Goal: Use online tool/utility: Use online tool/utility

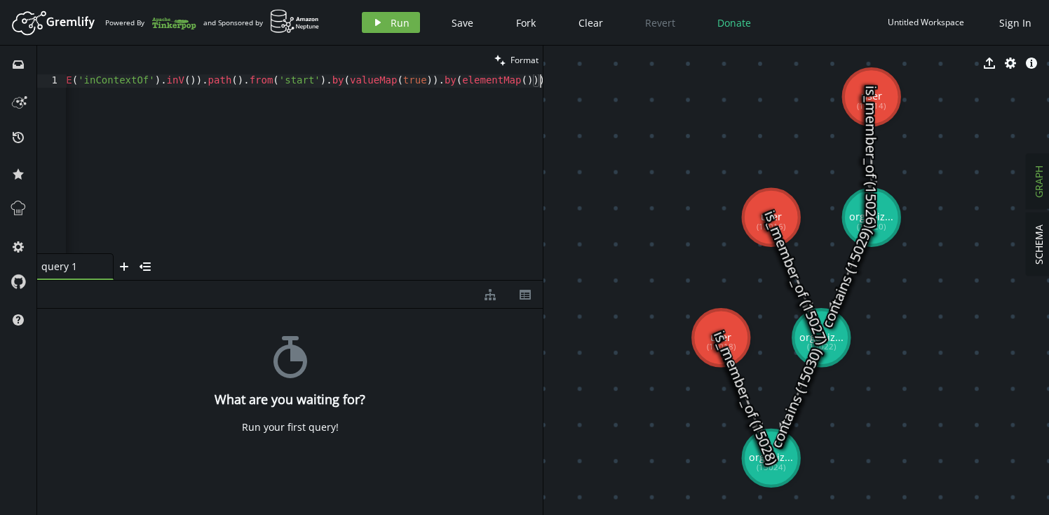
scroll to position [0, 15045]
click at [522, 59] on span "Format" at bounding box center [524, 60] width 28 height 12
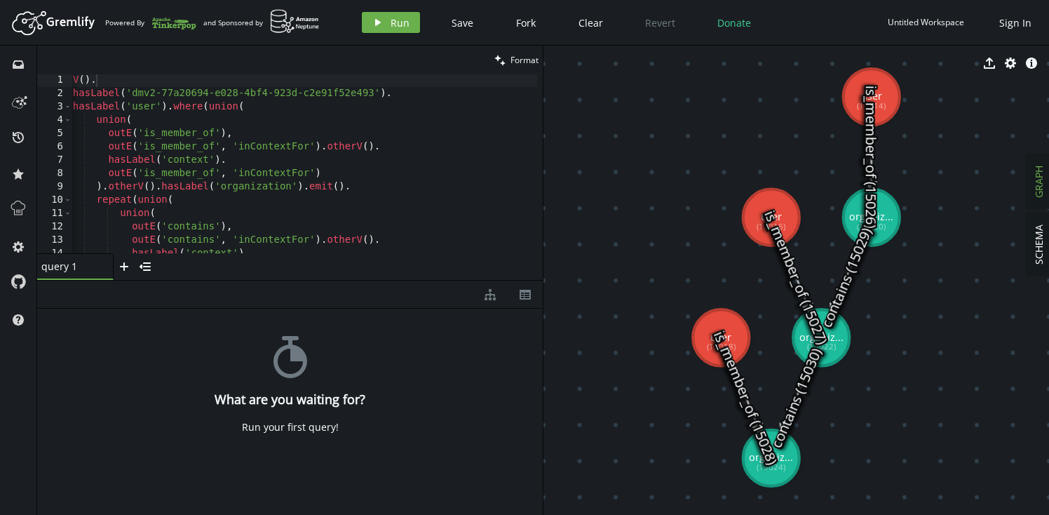
scroll to position [0, 0]
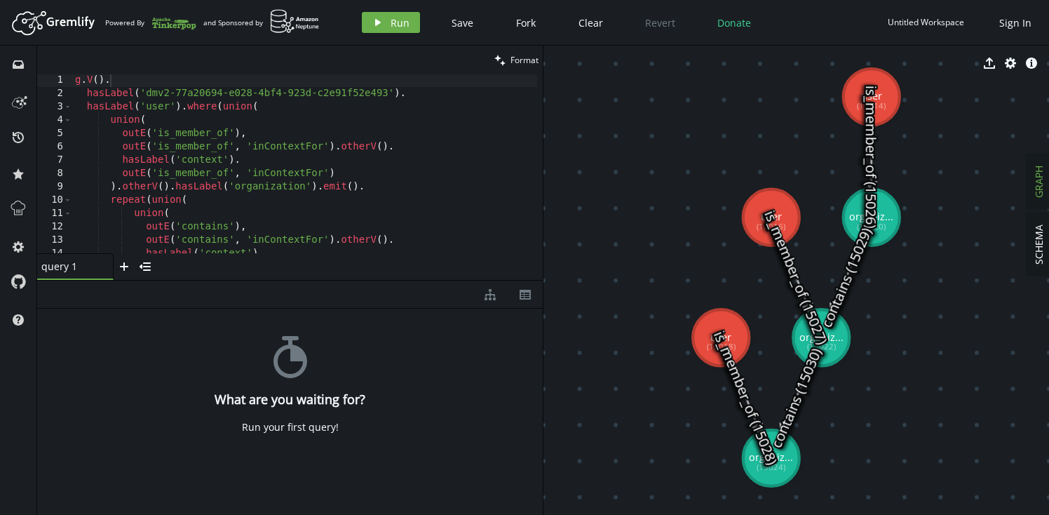
type textarea "hasLabel('dmv2-77a20694-e028-4bf4-923d-c2e91f52e493')."
click at [424, 96] on div "g . V ( ) . hasLabel ( 'dmv2-77a20694-e028-4bf4-923d-c2e91f52e493' ) . hasLabel…" at bounding box center [375, 174] width 606 height 201
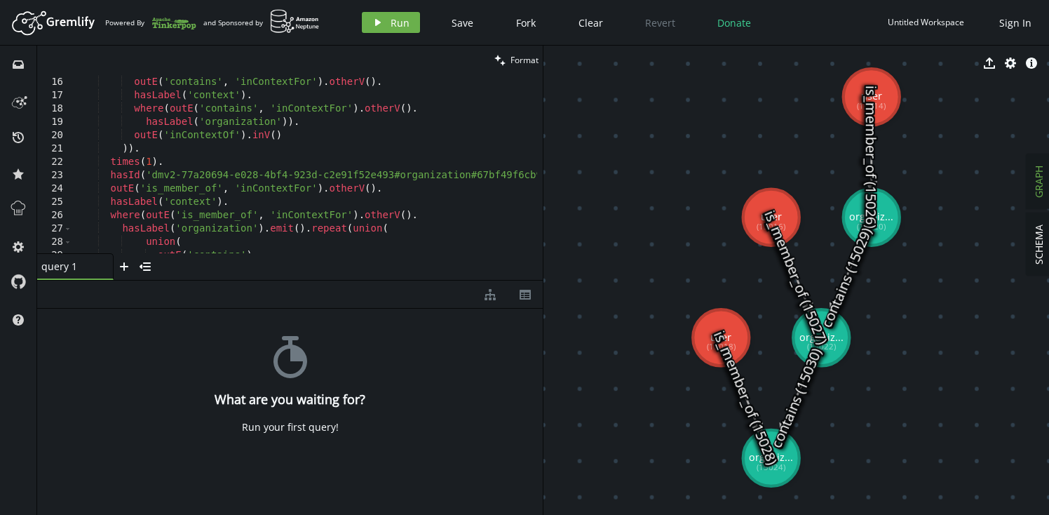
scroll to position [199, 0]
click at [278, 176] on div ") . otherV ( ) . hasLabel ( 'organization' ) , outE ( 'contains' , 'inContextFo…" at bounding box center [375, 162] width 606 height 201
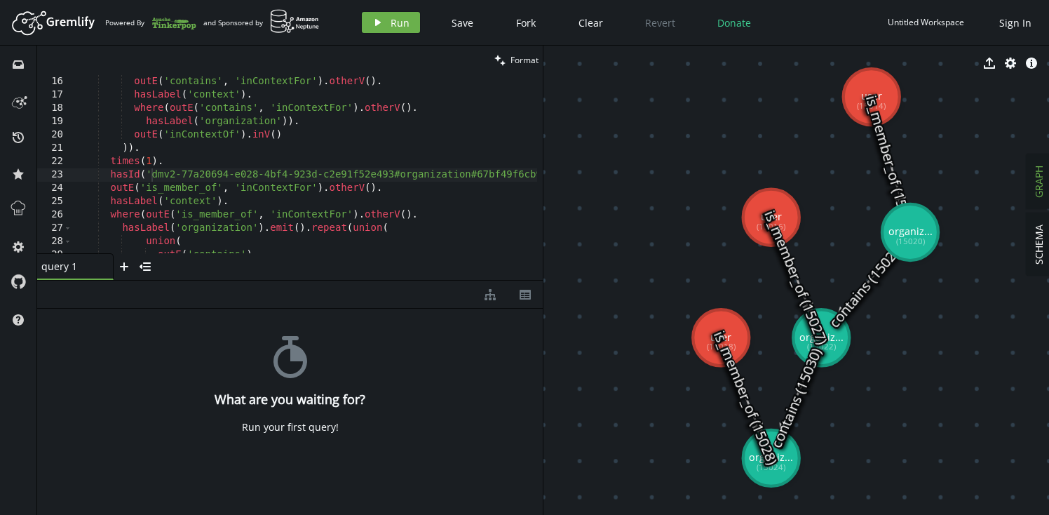
drag, startPoint x: 889, startPoint y: 230, endPoint x: 910, endPoint y: 232, distance: 21.1
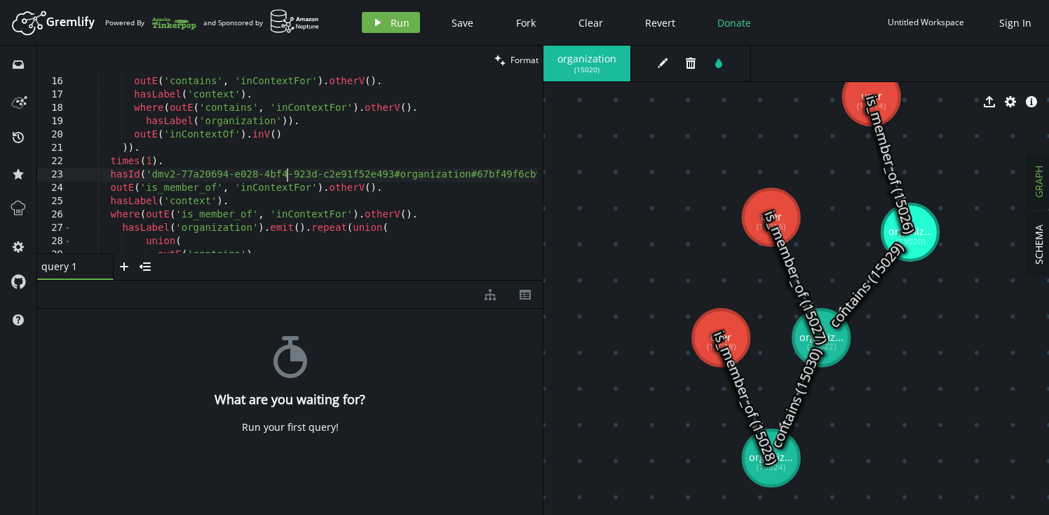
click at [287, 177] on div ") . otherV ( ) . hasLabel ( 'organization' ) , outE ( 'contains' , 'inContextFo…" at bounding box center [375, 162] width 606 height 201
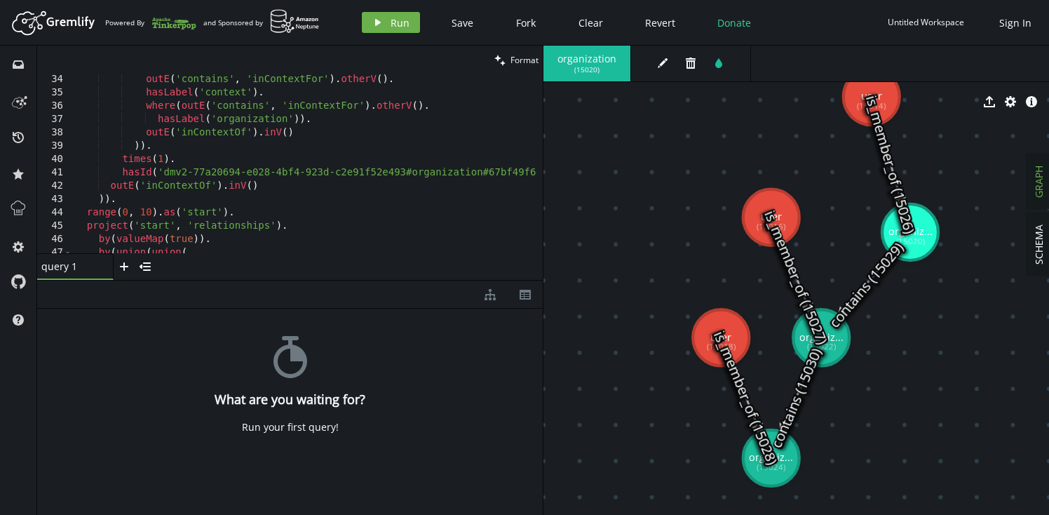
scroll to position [442, 0]
click at [161, 170] on div "outE ( 'contains' , 'inContextFor' ) . otherV ( ) . hasLabel ( 'context' ) . wh…" at bounding box center [375, 172] width 606 height 201
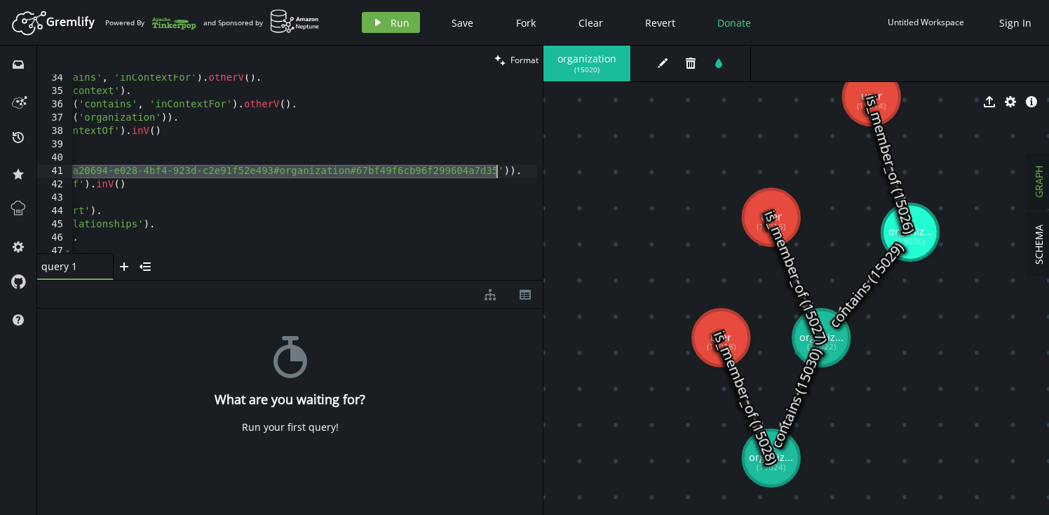
paste textarea "15020"
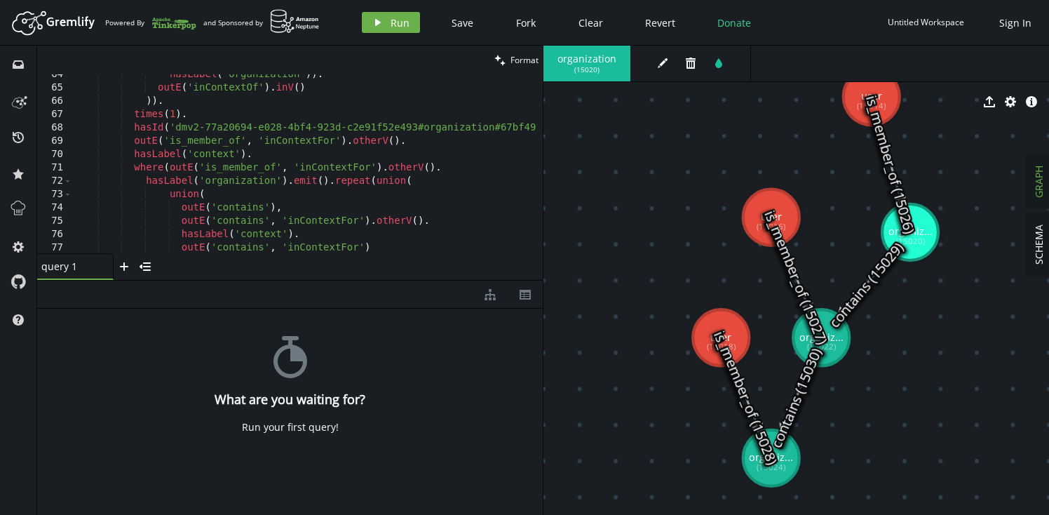
scroll to position [857, 0]
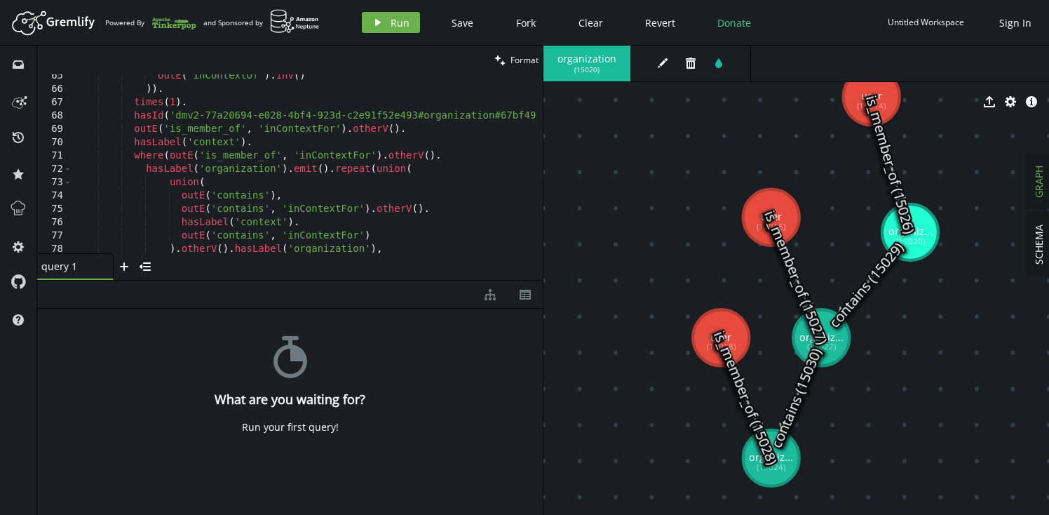
click at [177, 115] on div "outE ( 'inContextOf' ) . inV ( ) )) . times ( 1 ) . hasId ( 'dmv2-77a20694-e028…" at bounding box center [375, 169] width 606 height 201
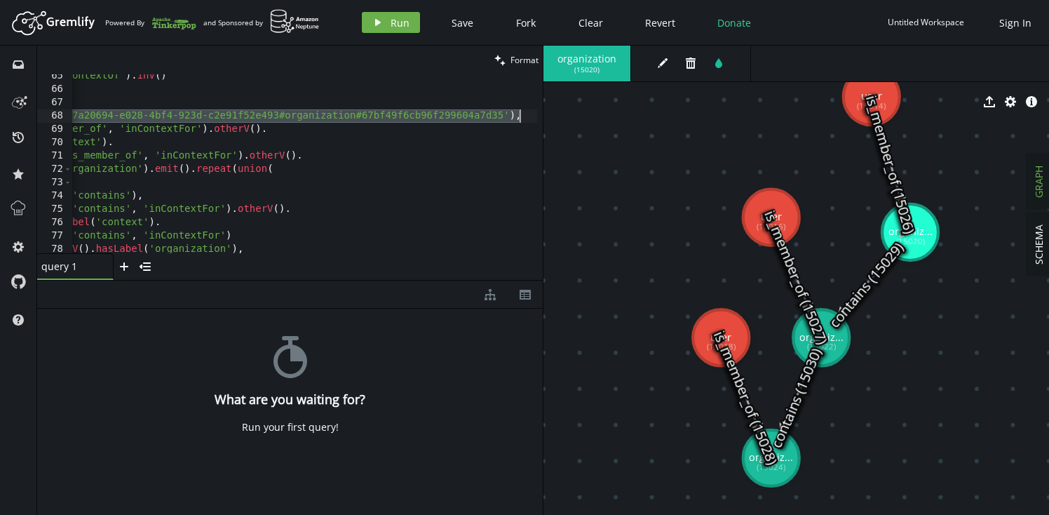
scroll to position [0, 139]
paste textarea "15020"
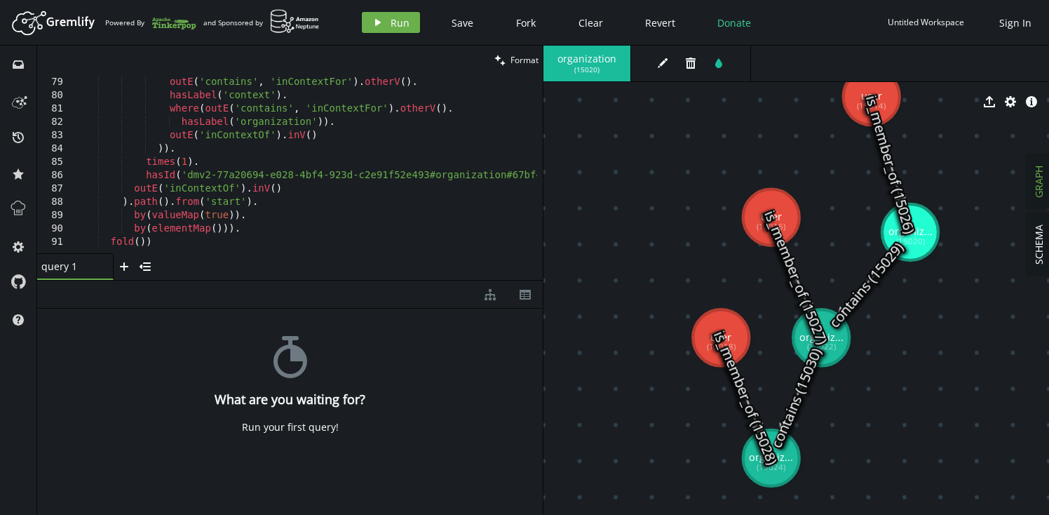
scroll to position [1038, 0]
click at [183, 175] on div ") . otherV ( ) . hasLabel ( 'organization' ) , outE ( 'contains' , 'inContextFo…" at bounding box center [375, 162] width 606 height 201
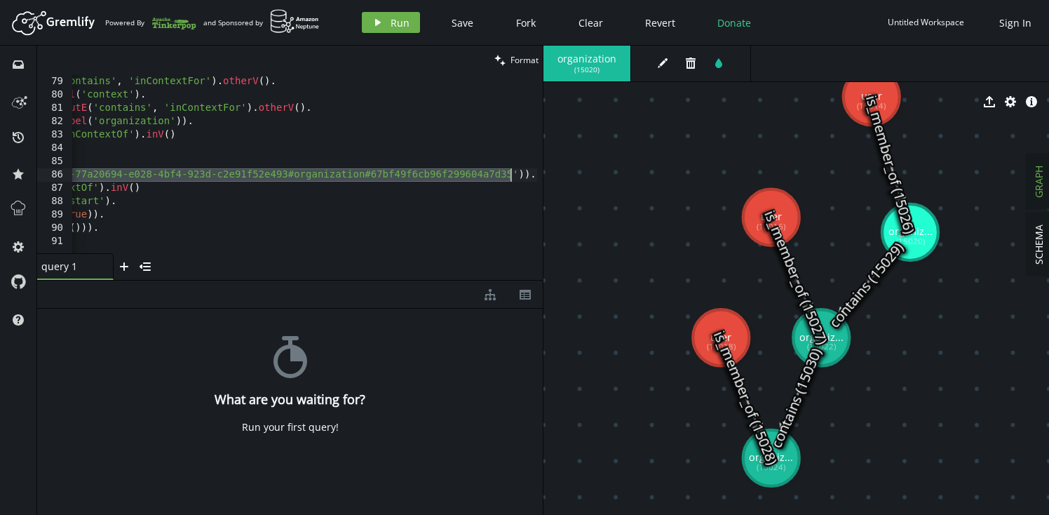
paste textarea "15020"
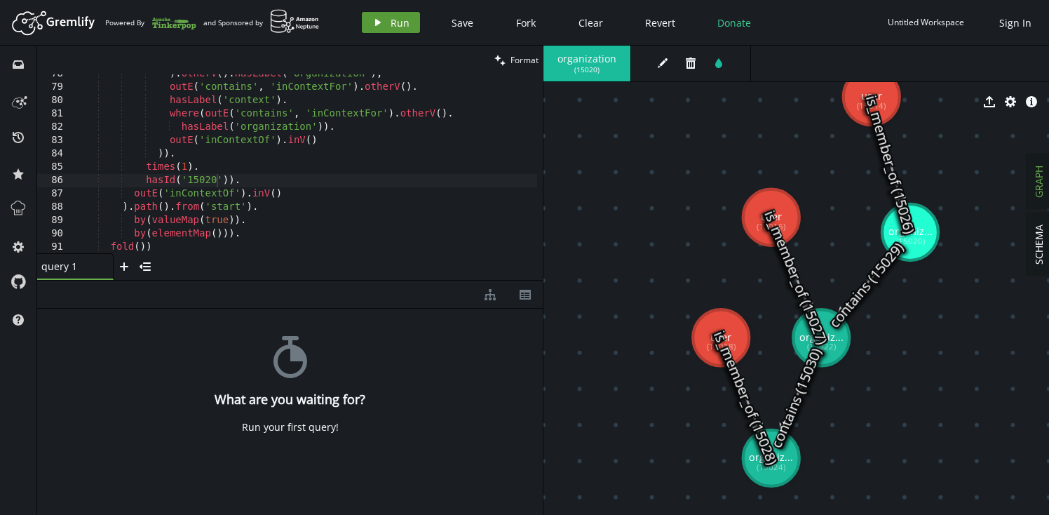
click at [400, 29] on span "Run" at bounding box center [400, 22] width 19 height 13
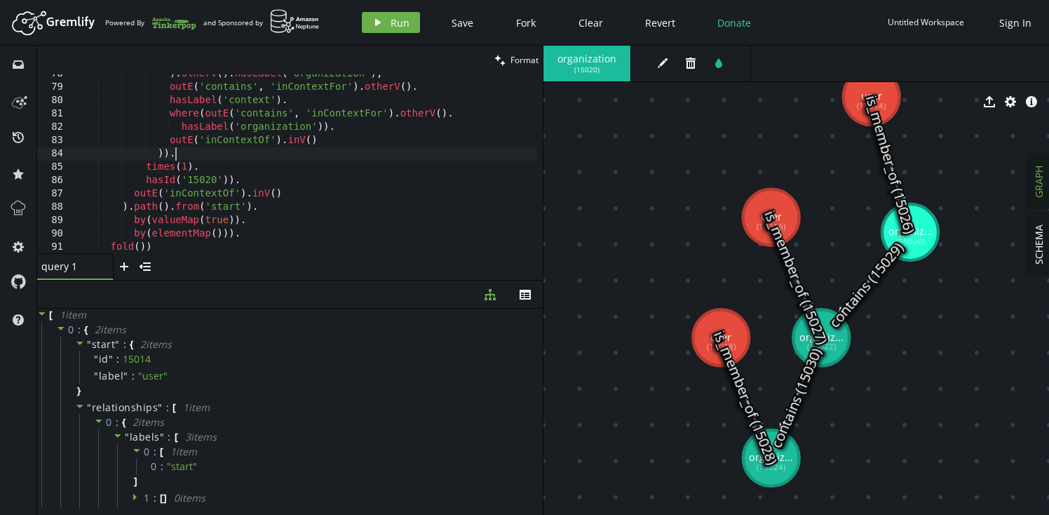
scroll to position [0, 100]
click at [318, 157] on div ") . otherV ( ) . hasLabel ( 'organization' ) , outE ( 'contains' , 'inContextFo…" at bounding box center [304, 170] width 465 height 206
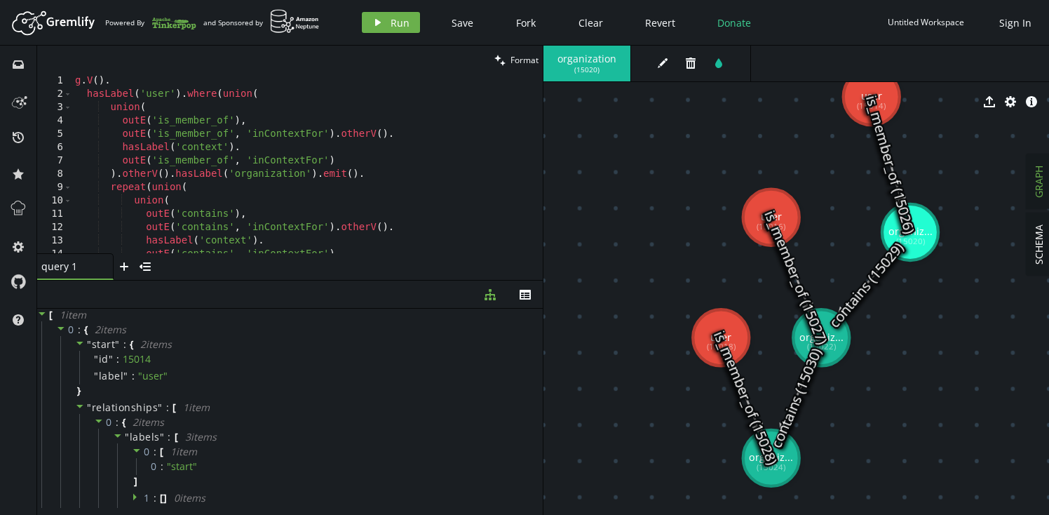
scroll to position [0, 0]
click at [277, 125] on div "g . V ( ) . hasLabel ( 'user' ) . where ( union ( union ( outE ( 'is_member_of'…" at bounding box center [304, 177] width 465 height 206
type textarea "outE('is_member_of'),"
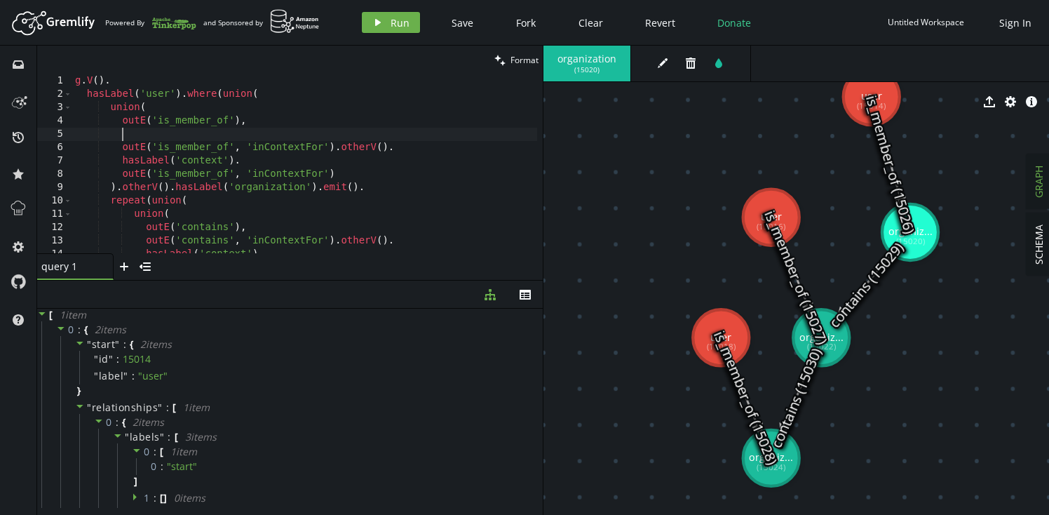
scroll to position [0, 46]
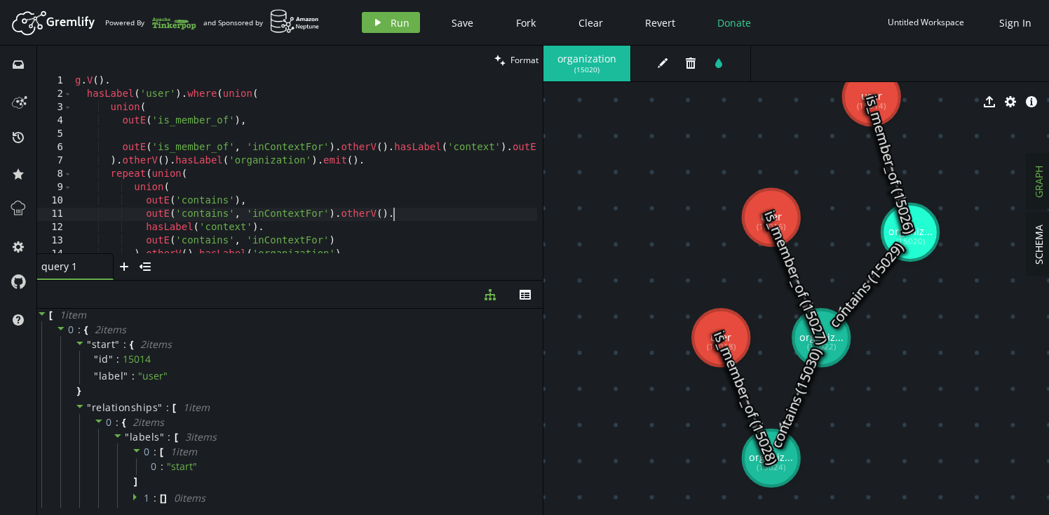
type textarea "outE('contains'),"
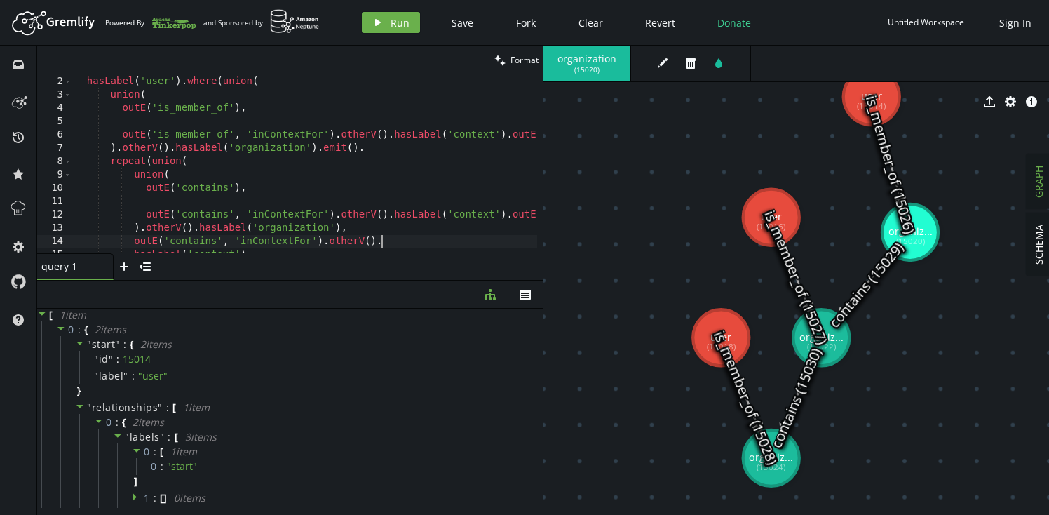
scroll to position [26, 0]
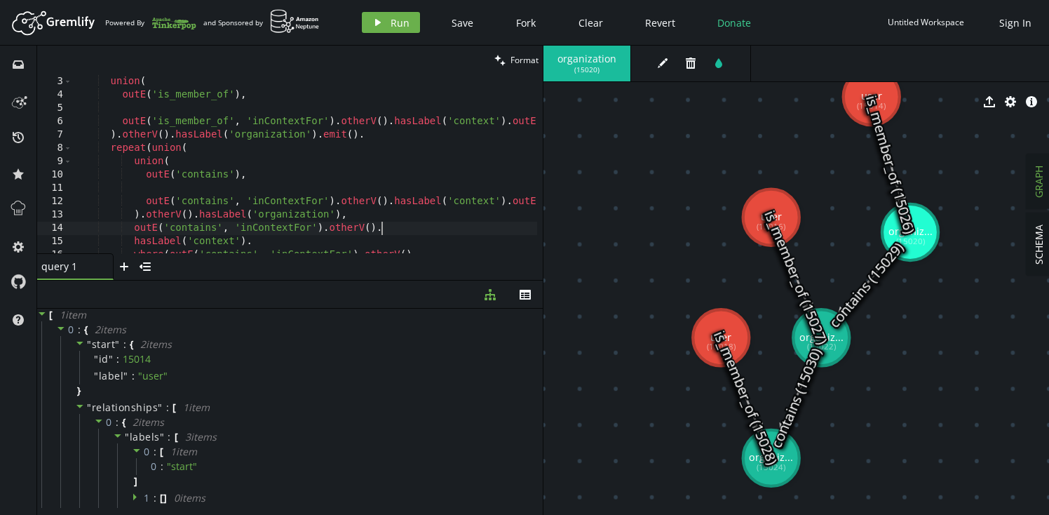
type textarea ").otherV().hasLabel('organization'),"
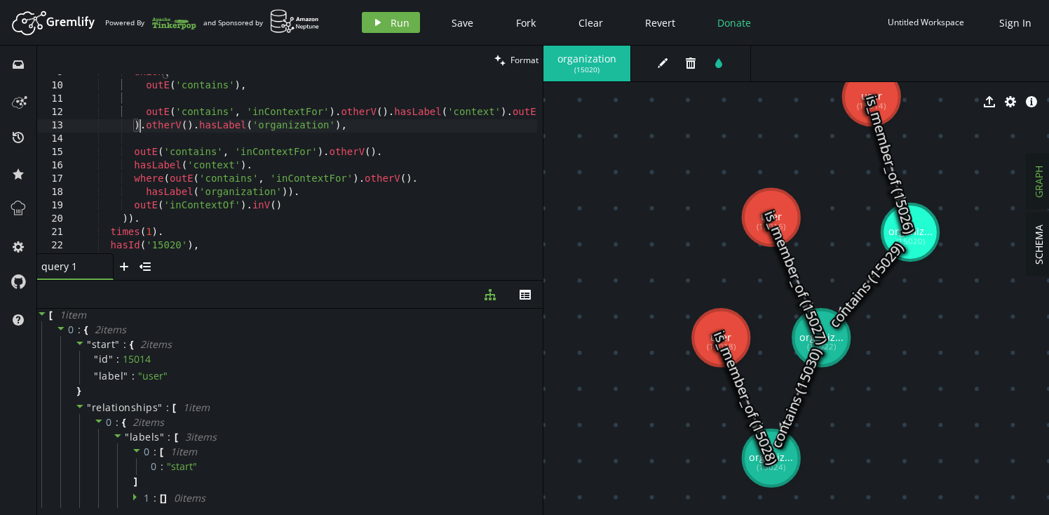
scroll to position [116, 0]
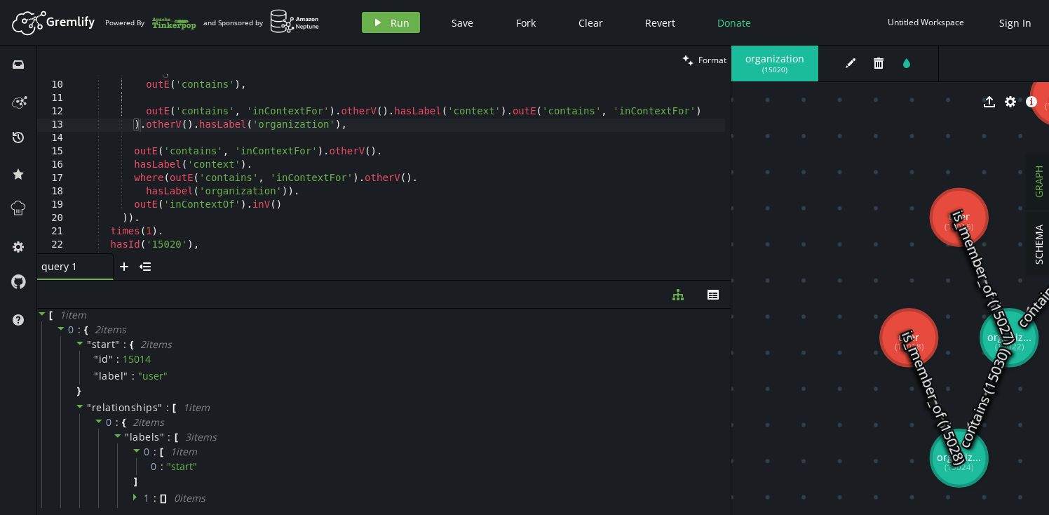
drag, startPoint x: 542, startPoint y: 264, endPoint x: 731, endPoint y: 262, distance: 189.3
click at [731, 262] on div at bounding box center [731, 280] width 1 height 469
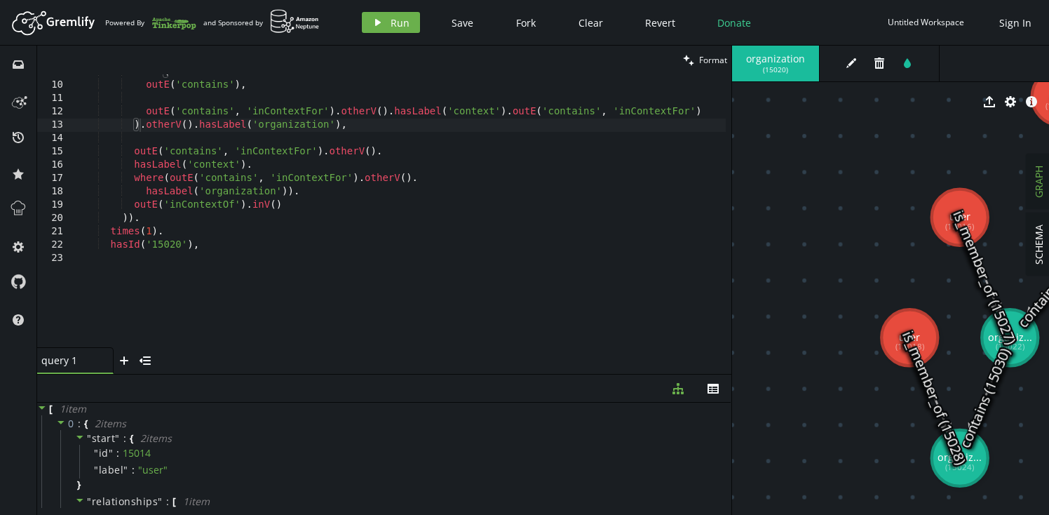
drag, startPoint x: 557, startPoint y: 280, endPoint x: 558, endPoint y: 374, distance: 93.9
click at [558, 374] on div at bounding box center [384, 374] width 694 height 1
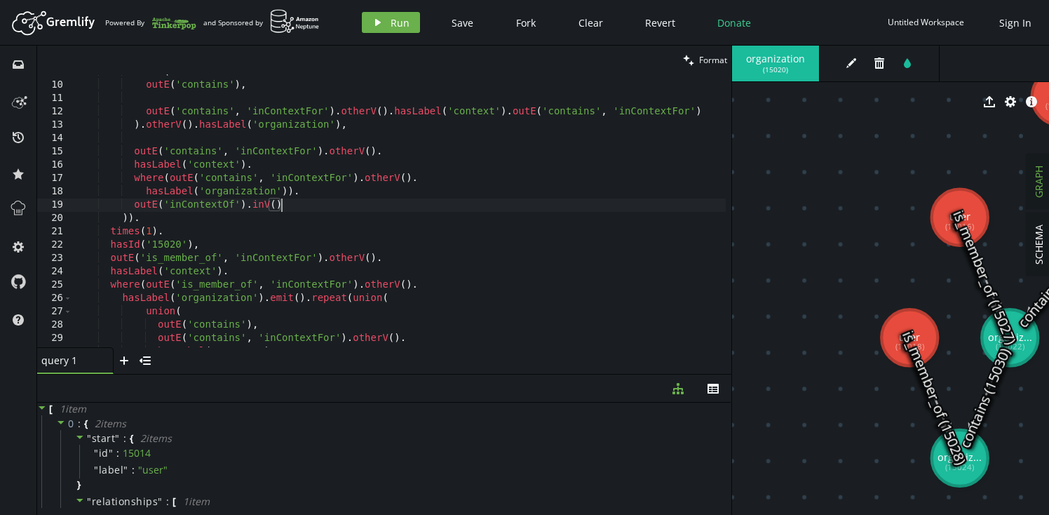
click at [320, 203] on div "union ( outE ( 'contains' ) , outE ( 'contains' , 'inContextFor' ) . otherV ( )…" at bounding box center [398, 214] width 653 height 299
click at [486, 192] on div "union ( outE ( 'contains' ) , outE ( 'contains' , 'inContextFor' ) . otherV ( )…" at bounding box center [398, 214] width 653 height 299
type textarea "by(elementMap())). fold())"
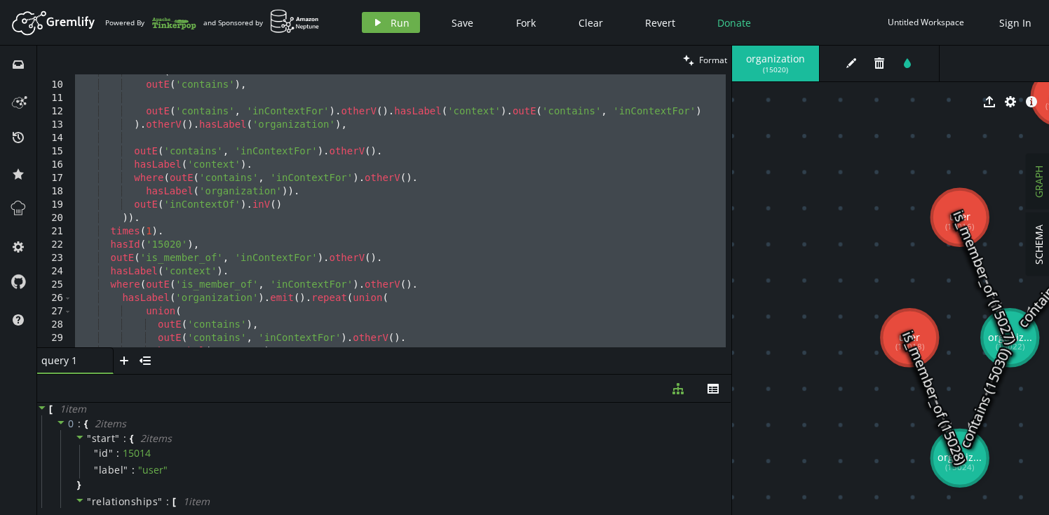
paste textarea
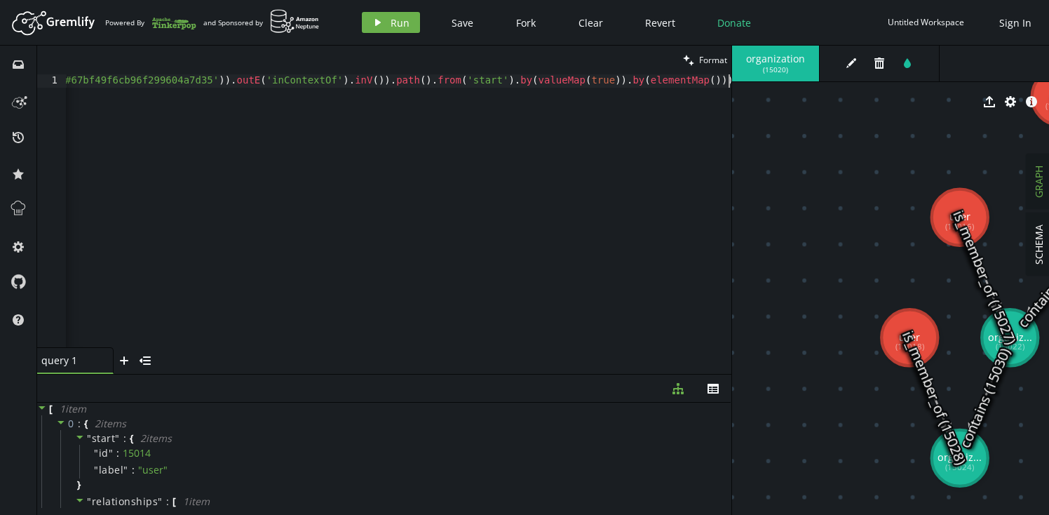
scroll to position [0, 14739]
click at [707, 58] on span "Format" at bounding box center [713, 60] width 28 height 12
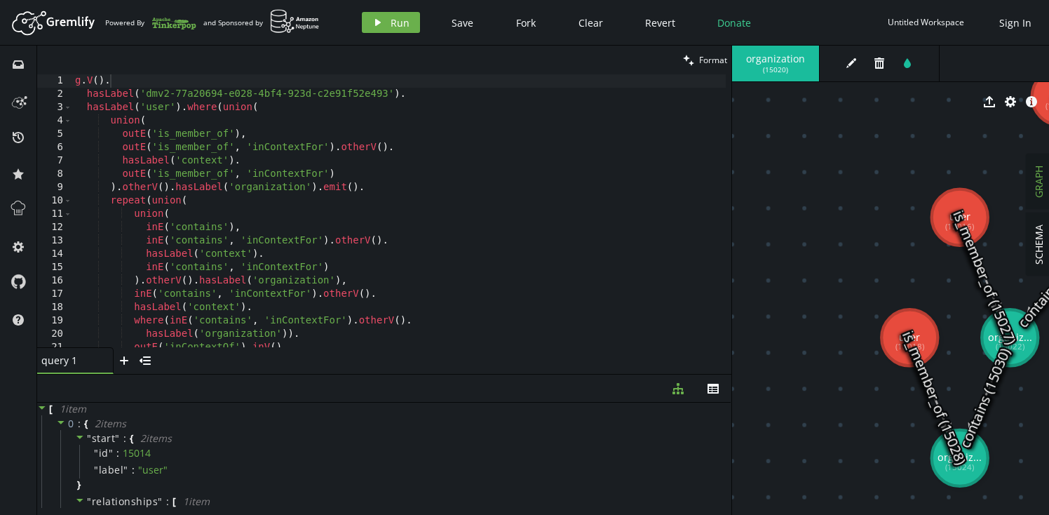
type textarea "hasLabel('dmv2-77a20694-e028-4bf4-923d-c2e91f52e493')."
click at [428, 94] on div "g . V ( ) . hasLabel ( 'dmv2-77a20694-e028-4bf4-923d-c2e91f52e493' ) . hasLabel…" at bounding box center [398, 223] width 653 height 299
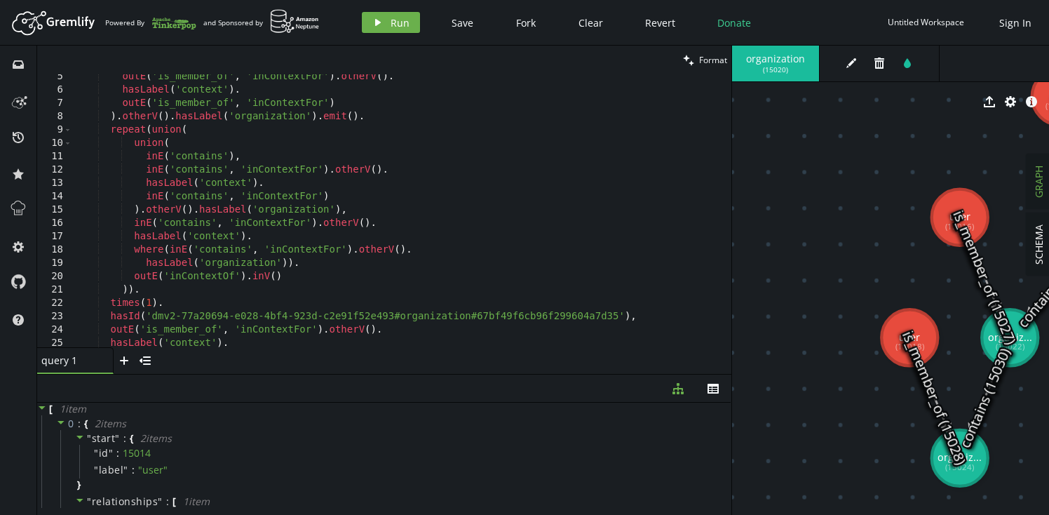
scroll to position [236, 0]
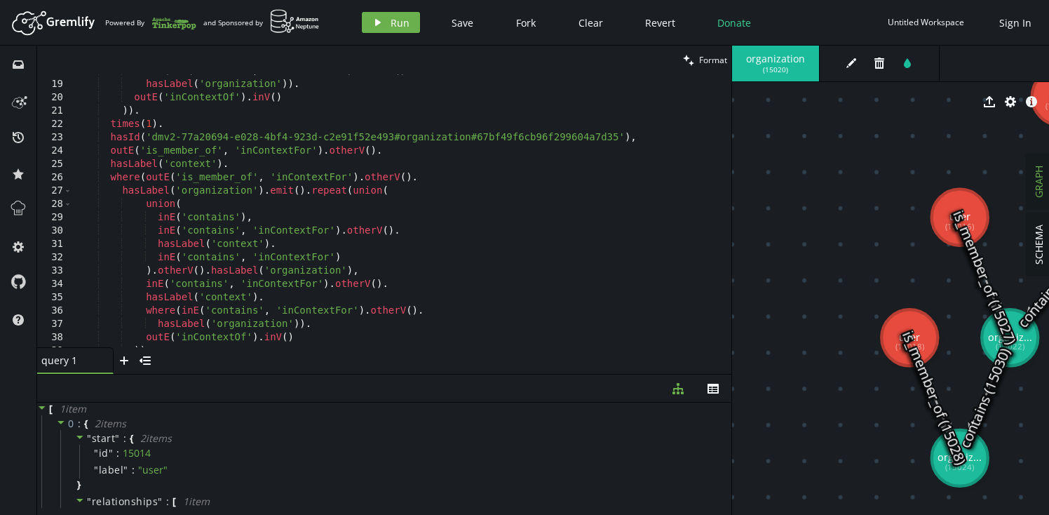
click at [154, 136] on div "where ( inE ( 'contains' , 'inContextFor' ) . otherV ( ) . hasLabel ( 'organiza…" at bounding box center [398, 214] width 653 height 299
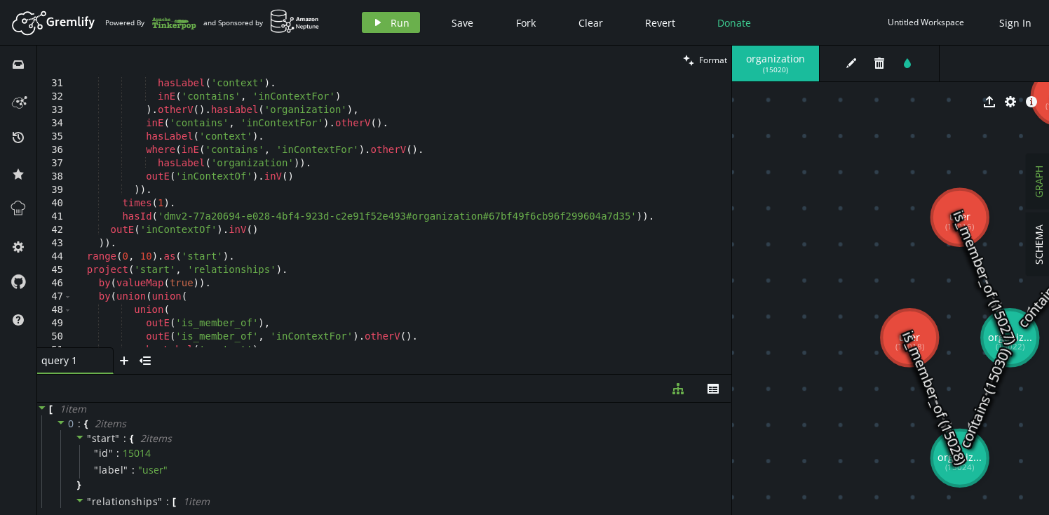
scroll to position [398, 0]
click at [163, 218] on div "inE ( 'contains' , 'inContextFor' ) . otherV ( ) . hasLabel ( 'context' ) . inE…" at bounding box center [398, 211] width 653 height 299
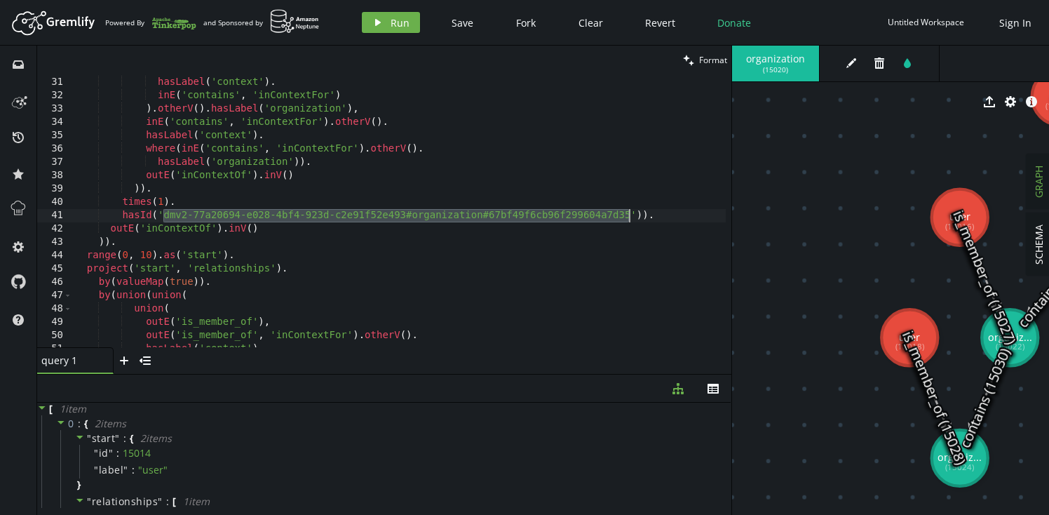
paste textarea "15020"
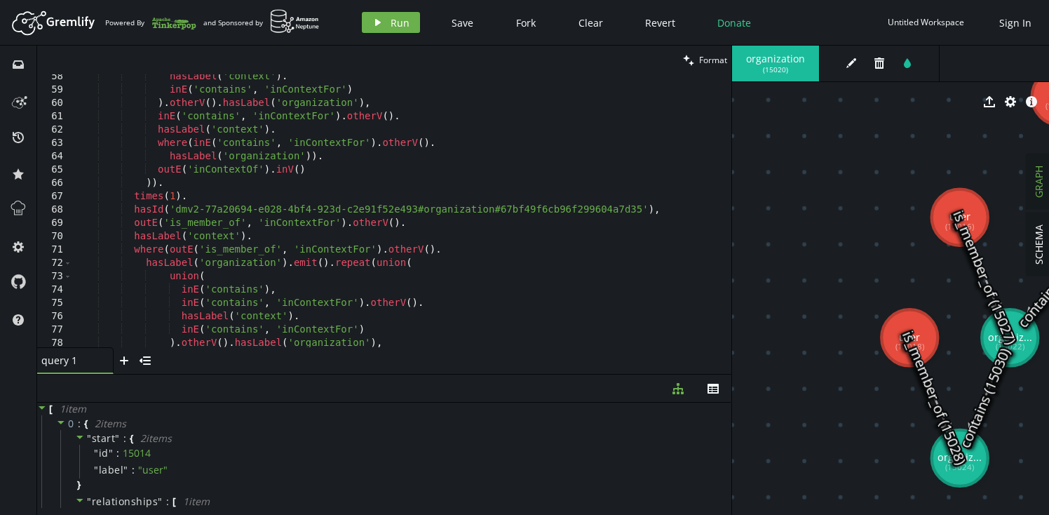
scroll to position [771, 0]
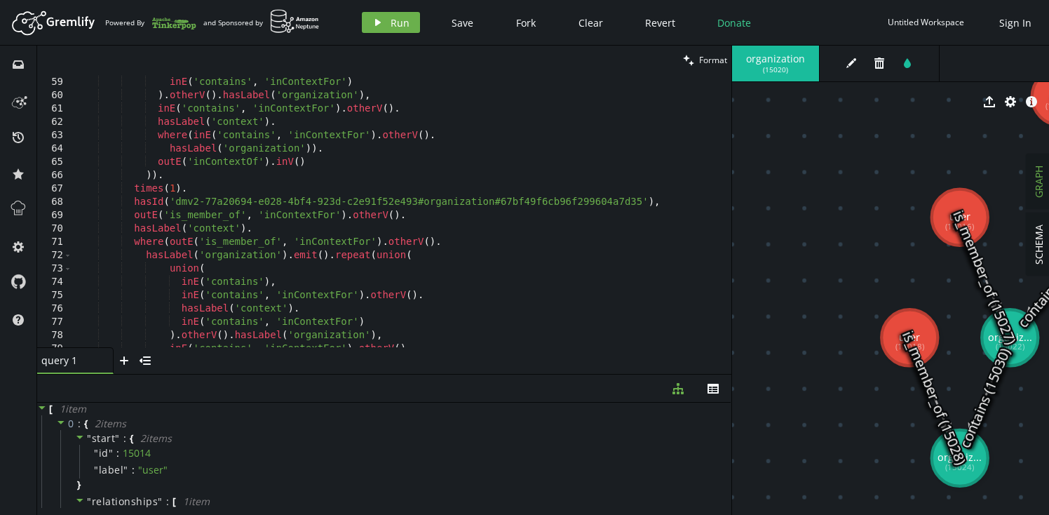
click at [175, 201] on div "hasLabel ( 'context' ) . inE ( 'contains' , 'inContextFor' ) ) . otherV ( ) . h…" at bounding box center [398, 211] width 653 height 299
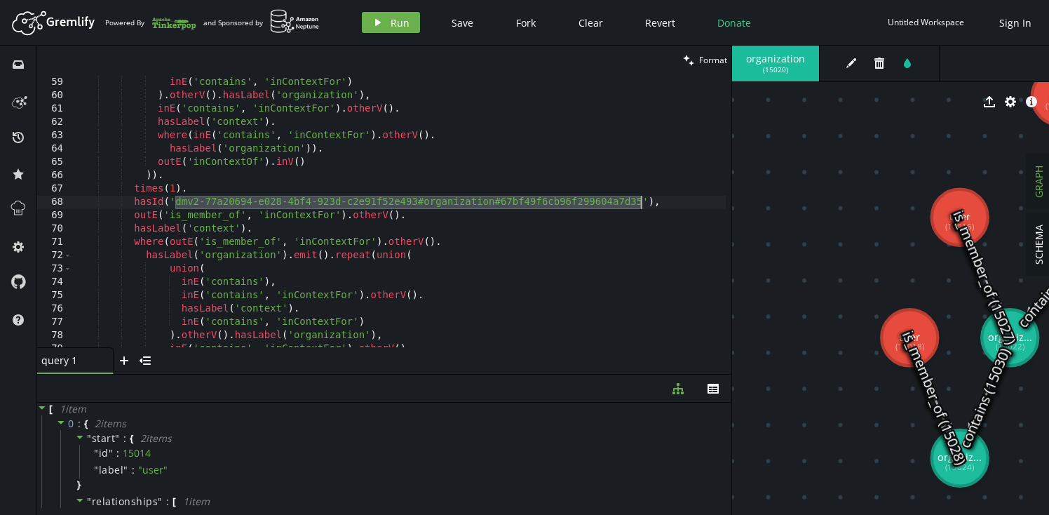
paste textarea "15020"
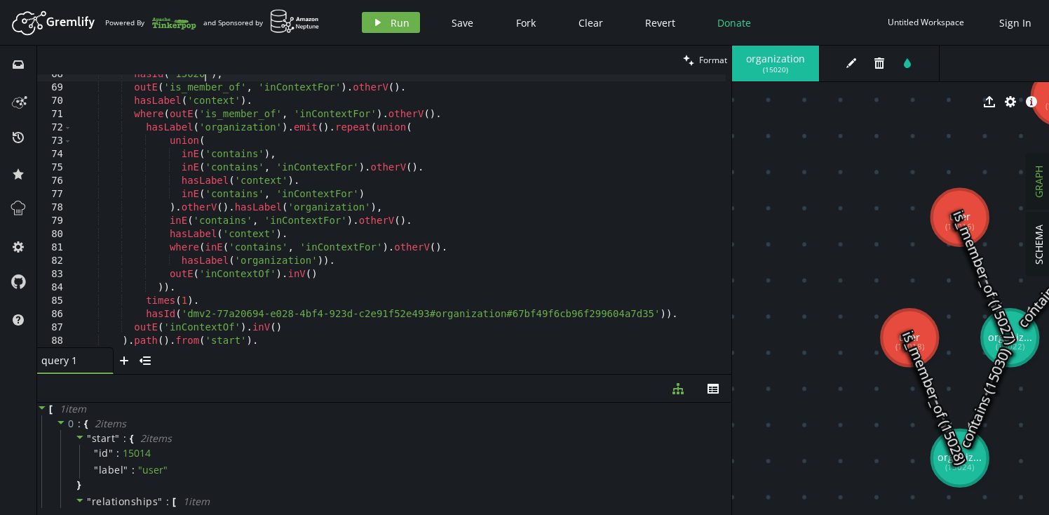
scroll to position [939, 0]
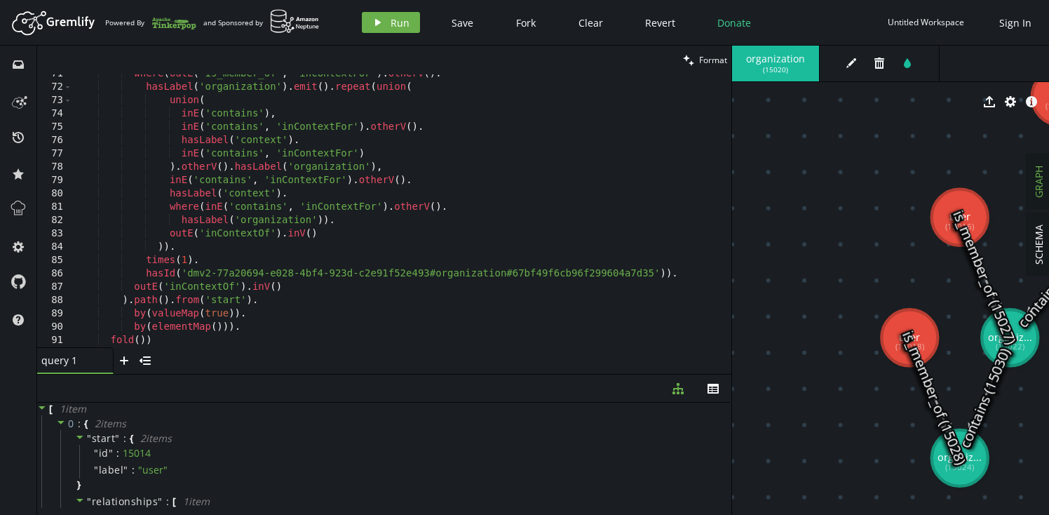
click at [185, 274] on div "where ( outE ( 'is_member_of' , 'inContextFor' ) . otherV ( ) . hasLabel ( 'org…" at bounding box center [398, 216] width 653 height 299
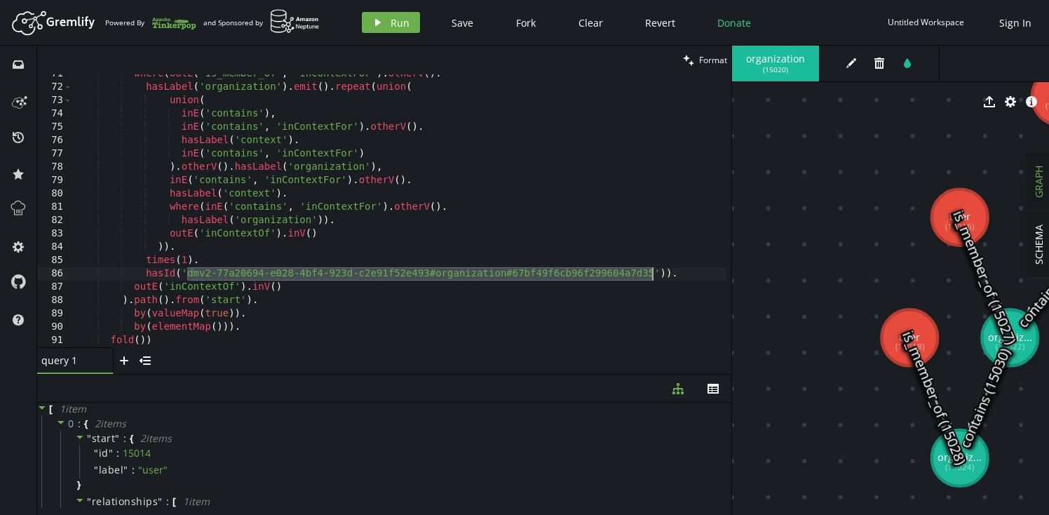
paste textarea "15020"
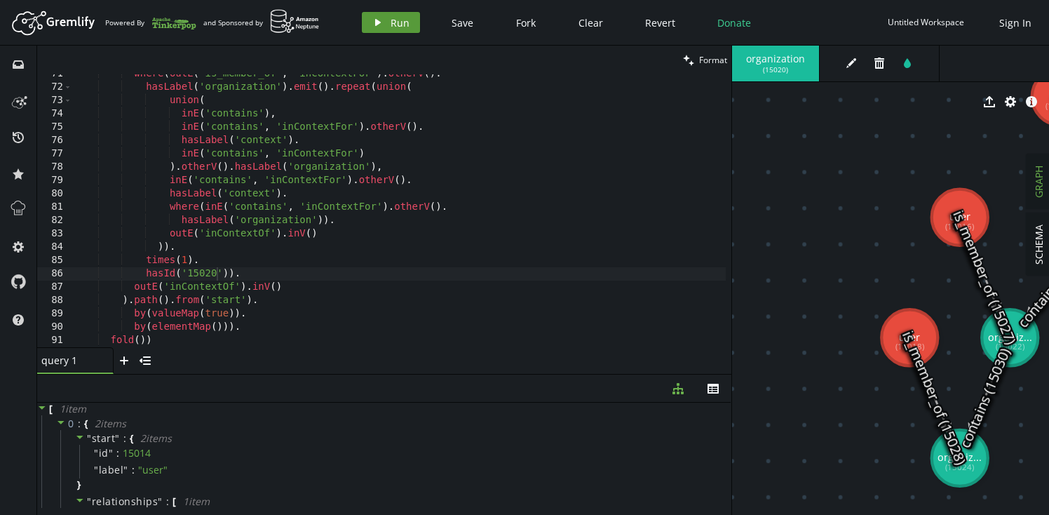
click at [400, 29] on button "play Run" at bounding box center [391, 22] width 58 height 21
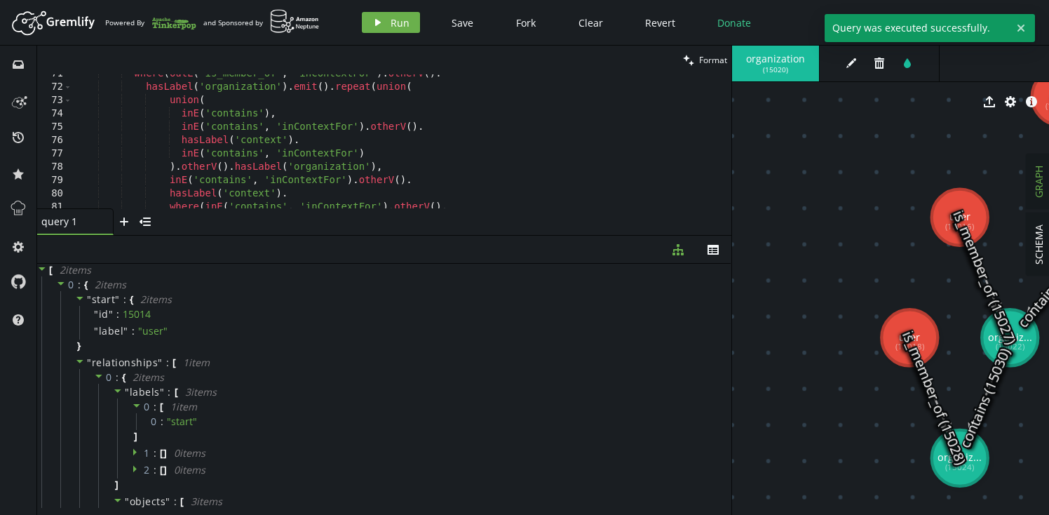
drag, startPoint x: 281, startPoint y: 374, endPoint x: 309, endPoint y: 184, distance: 192.1
click at [309, 235] on div at bounding box center [384, 235] width 694 height 1
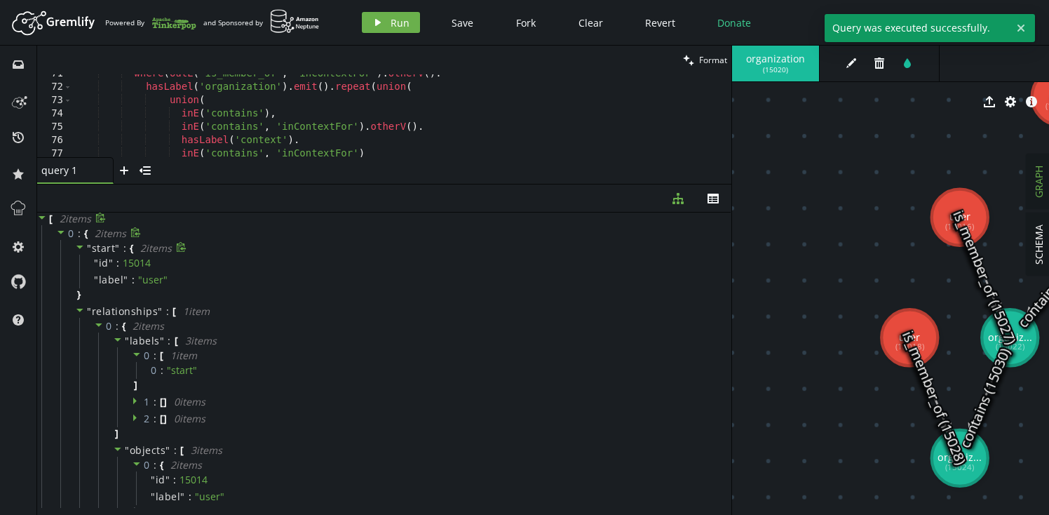
click at [307, 293] on div "" start " : { 2 item s " id " : 15014 " label " : " user " }" at bounding box center [393, 271] width 667 height 63
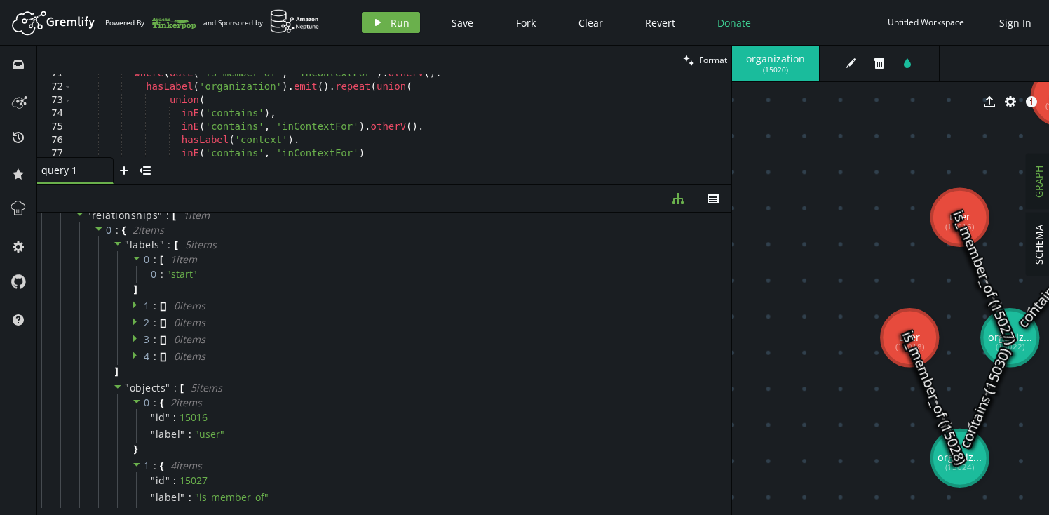
scroll to position [0, 0]
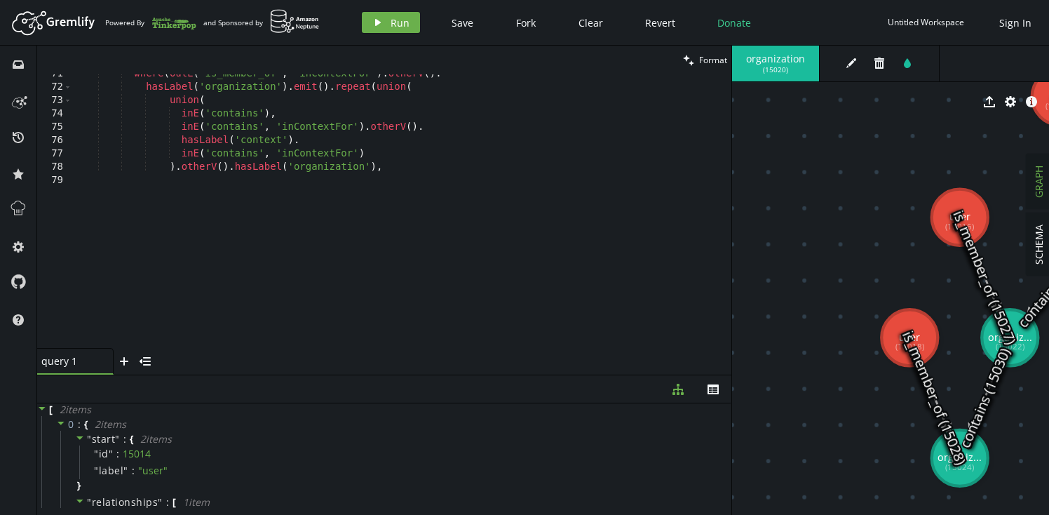
drag, startPoint x: 394, startPoint y: 184, endPoint x: 407, endPoint y: 375, distance: 191.9
click at [407, 375] on div at bounding box center [384, 374] width 694 height 1
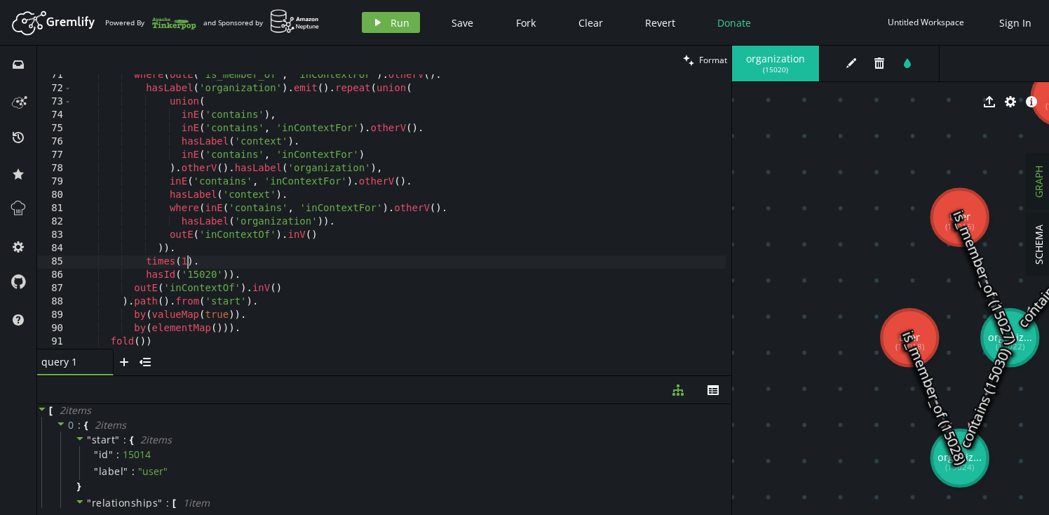
click at [188, 266] on div "where ( outE ( 'is_member_of' , 'inContextFor' ) . otherV ( ) . hasLabel ( 'org…" at bounding box center [398, 219] width 653 height 301
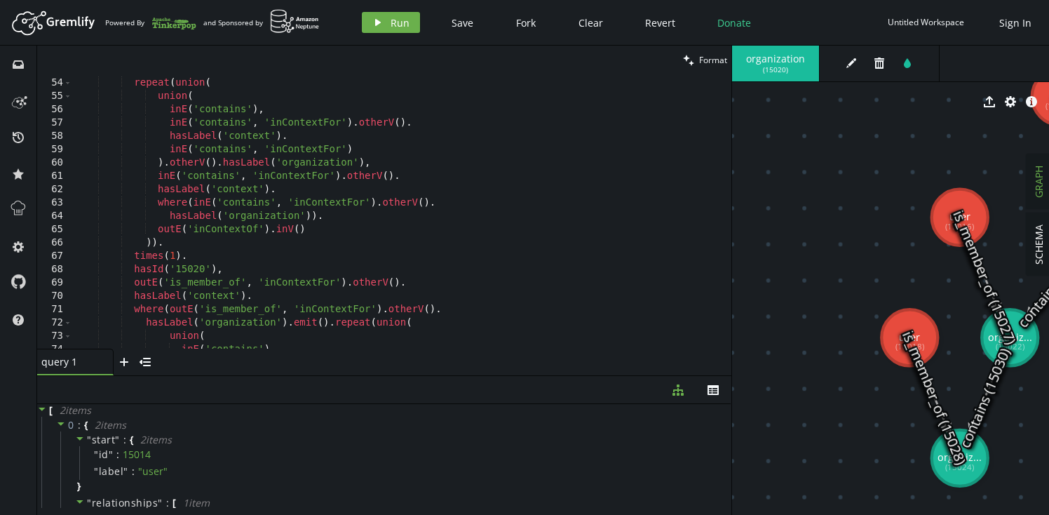
scroll to position [704, 0]
click at [175, 252] on div ") . otherV ( ) . hasLabel ( 'organization' ) . emit ( ) . repeat ( union ( unio…" at bounding box center [398, 213] width 653 height 301
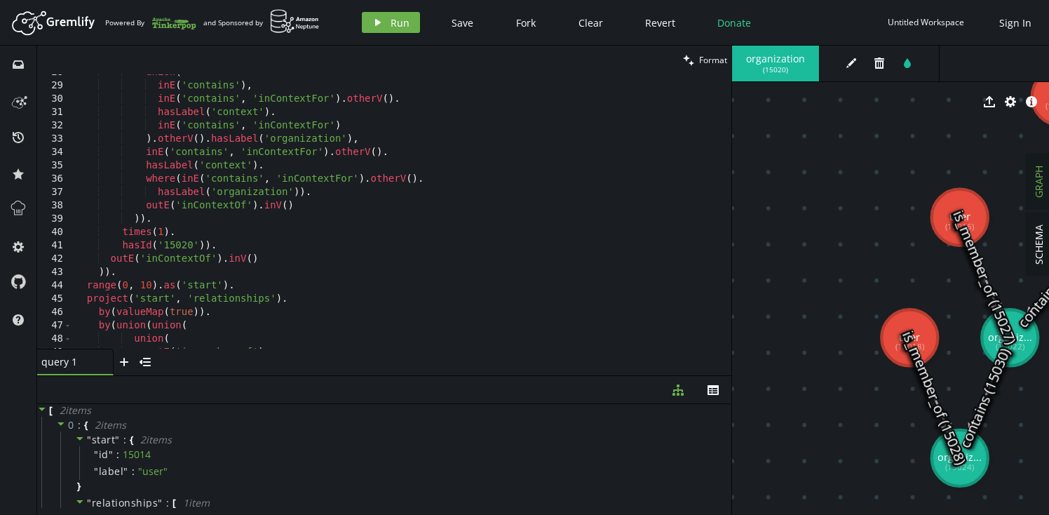
scroll to position [364, 0]
click at [164, 237] on div "union ( inE ( 'contains' ) , inE ( 'contains' , 'inContextFor' ) . otherV ( ) .…" at bounding box center [398, 220] width 653 height 301
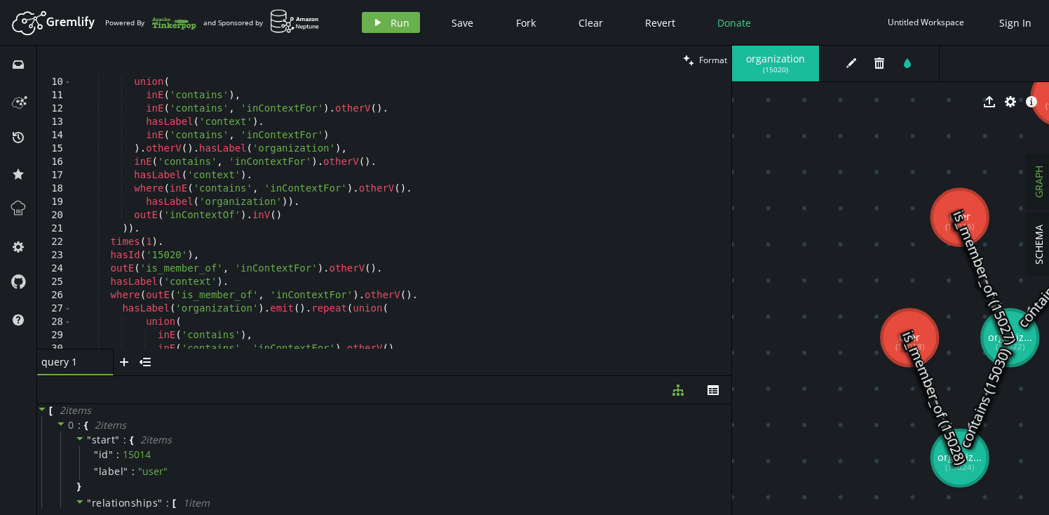
scroll to position [115, 0]
click at [151, 245] on div "repeat ( union ( union ( inE ( 'contains' ) , inE ( 'contains' , 'inContextFor'…" at bounding box center [398, 216] width 653 height 301
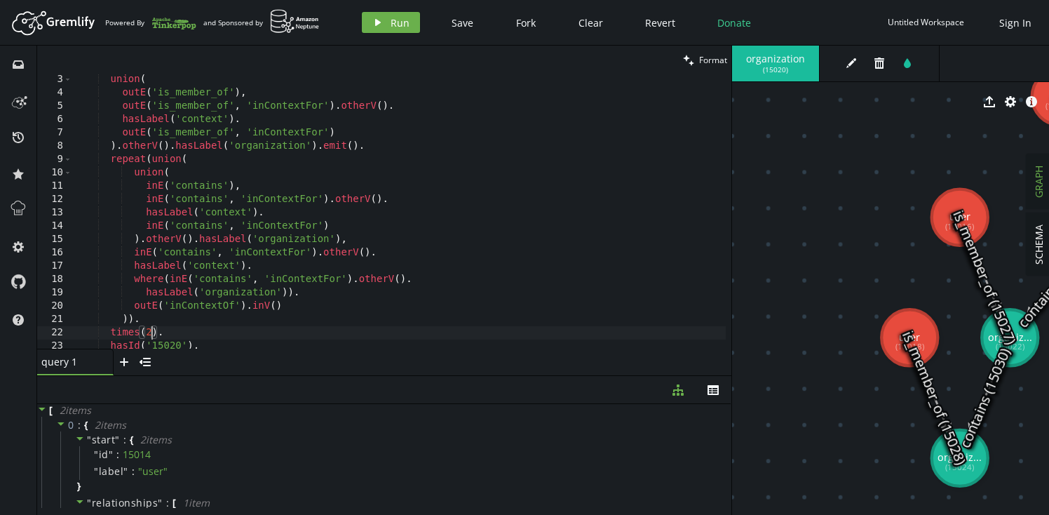
scroll to position [0, 0]
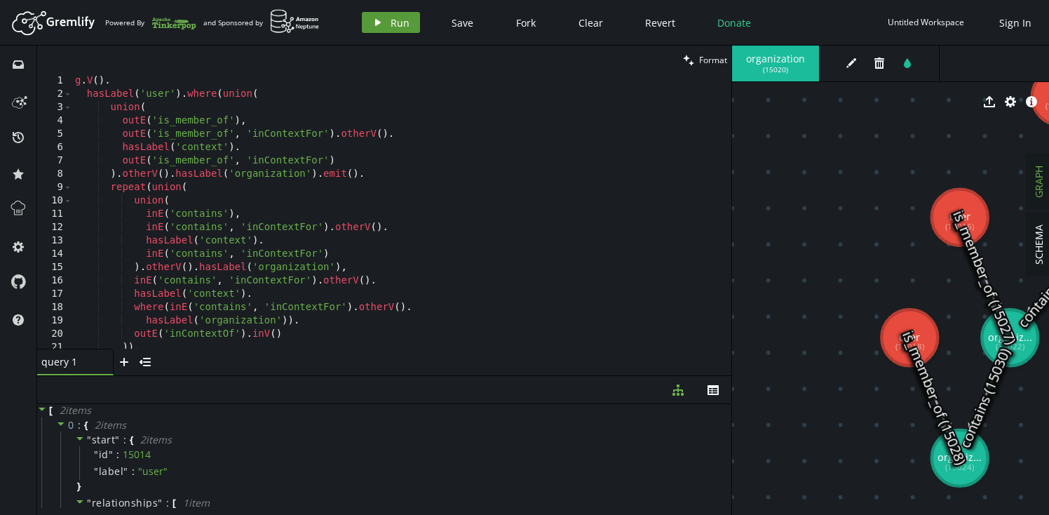
click at [394, 25] on span "Run" at bounding box center [400, 22] width 19 height 13
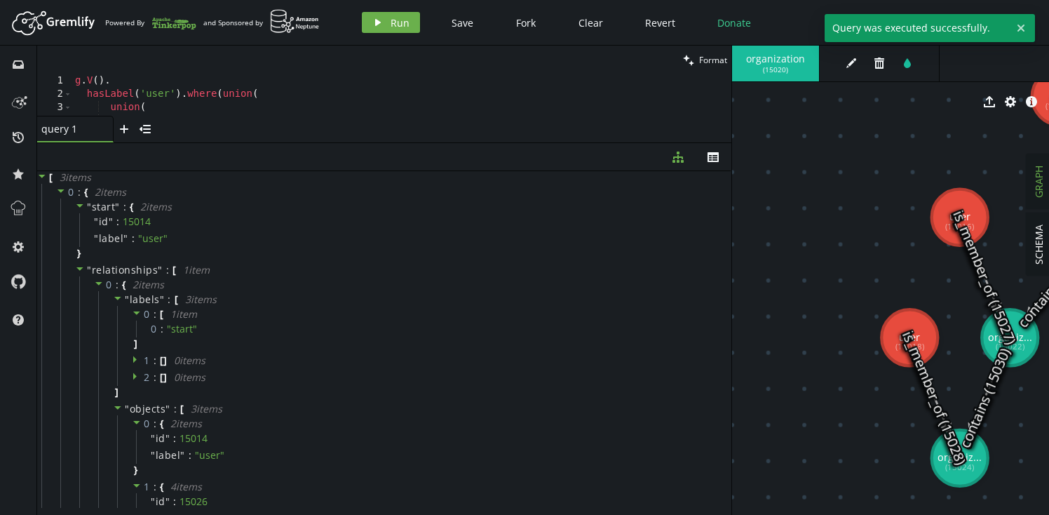
drag, startPoint x: 387, startPoint y: 375, endPoint x: 414, endPoint y: 141, distance: 235.8
click at [414, 142] on div at bounding box center [384, 142] width 694 height 1
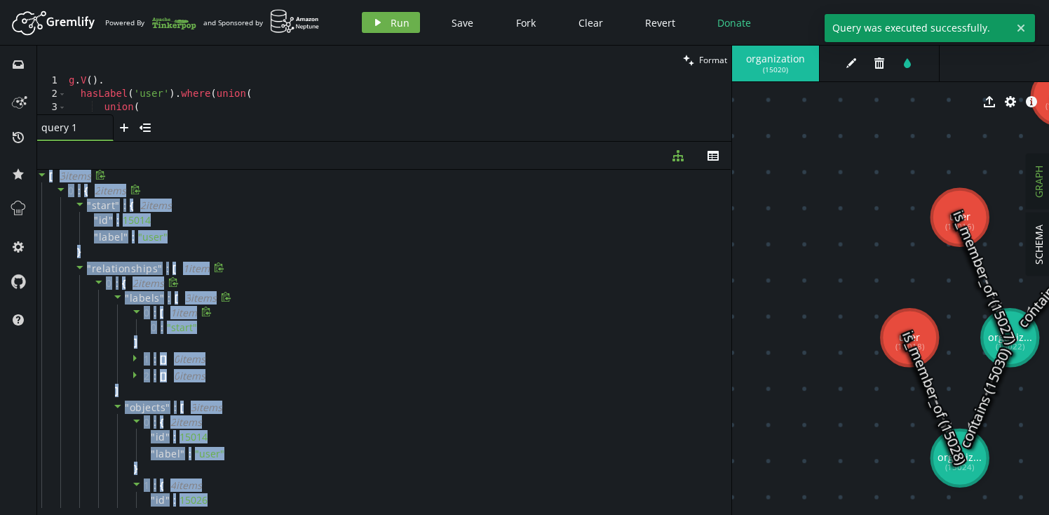
click at [334, 337] on div "0 : [ 1 item 0 : " start " ]" at bounding box center [417, 327] width 600 height 46
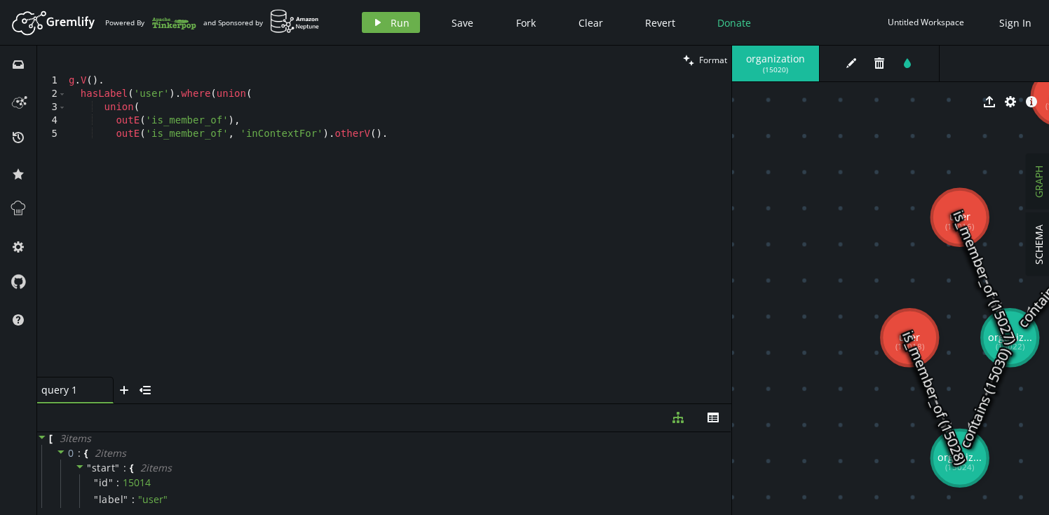
drag, startPoint x: 194, startPoint y: 141, endPoint x: 196, endPoint y: 405, distance: 264.3
click at [196, 404] on div at bounding box center [384, 403] width 694 height 1
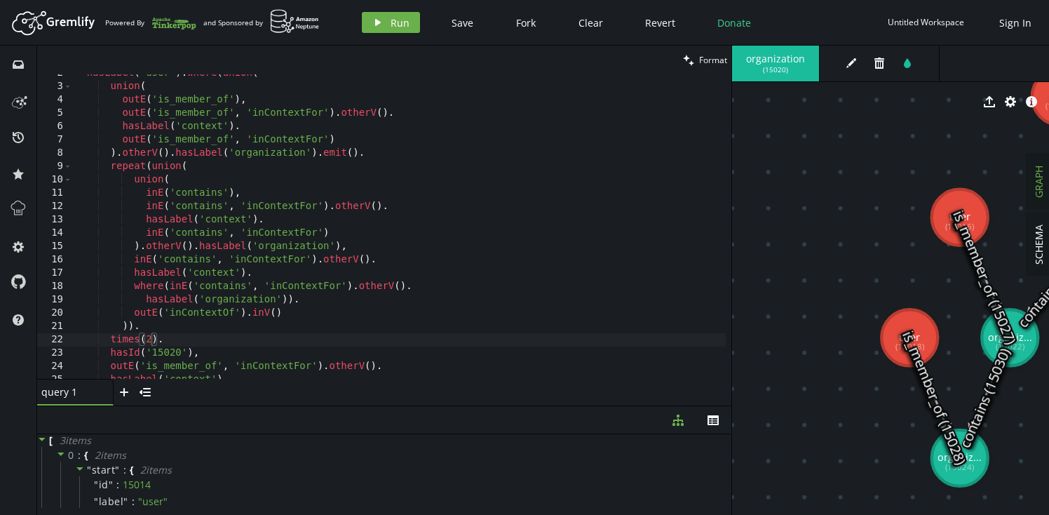
scroll to position [36, 0]
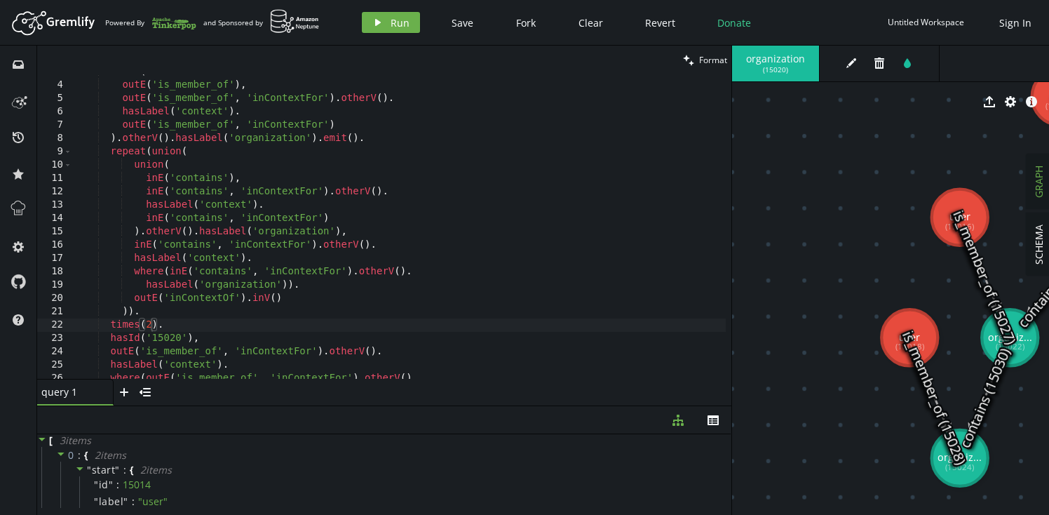
click at [151, 328] on div "union ( outE ( 'is_member_of' ) , outE ( 'is_member_of' , 'inContextFor' ) . ot…" at bounding box center [398, 230] width 653 height 331
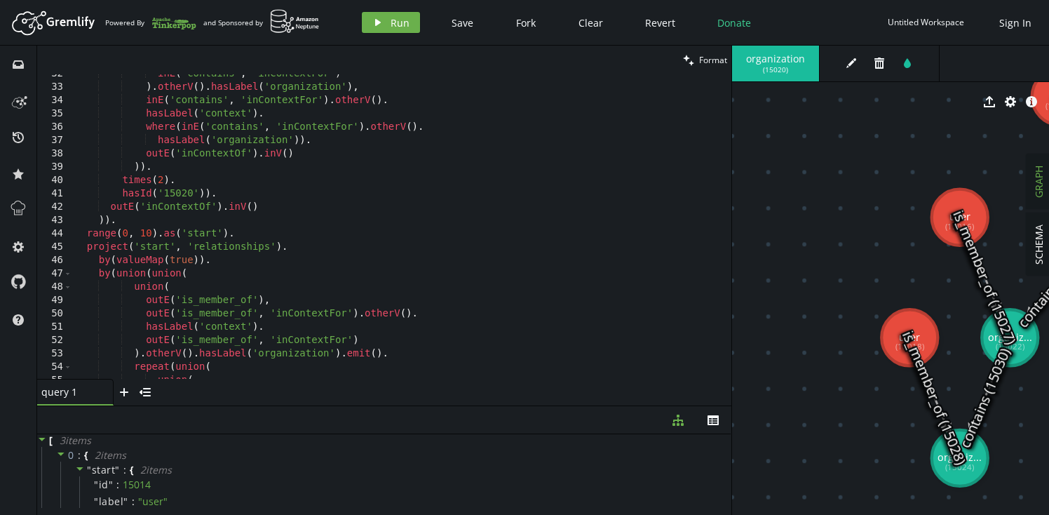
scroll to position [444, 0]
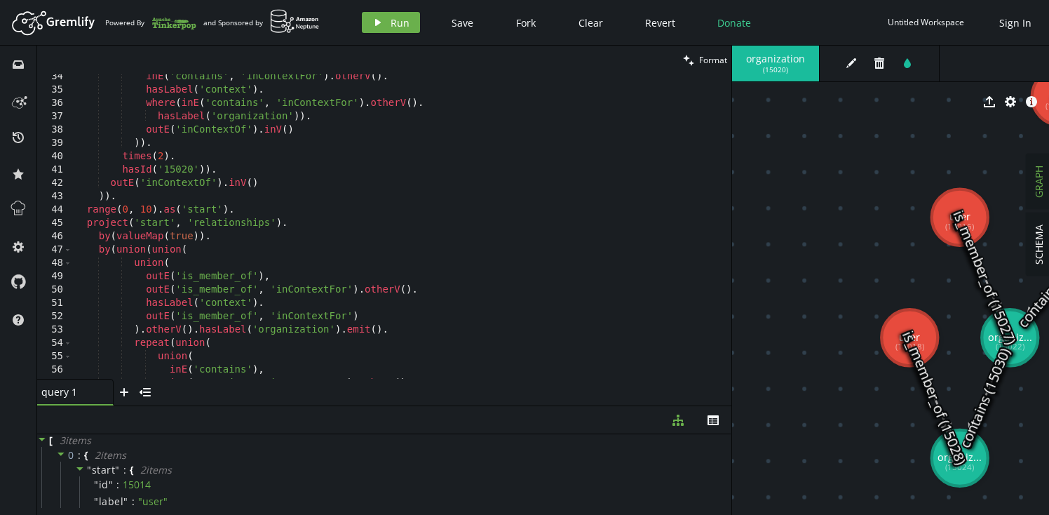
click at [163, 156] on div "inE ( 'contains' , 'inContextFor' ) . otherV ( ) . hasLabel ( 'context' ) . whe…" at bounding box center [398, 235] width 653 height 331
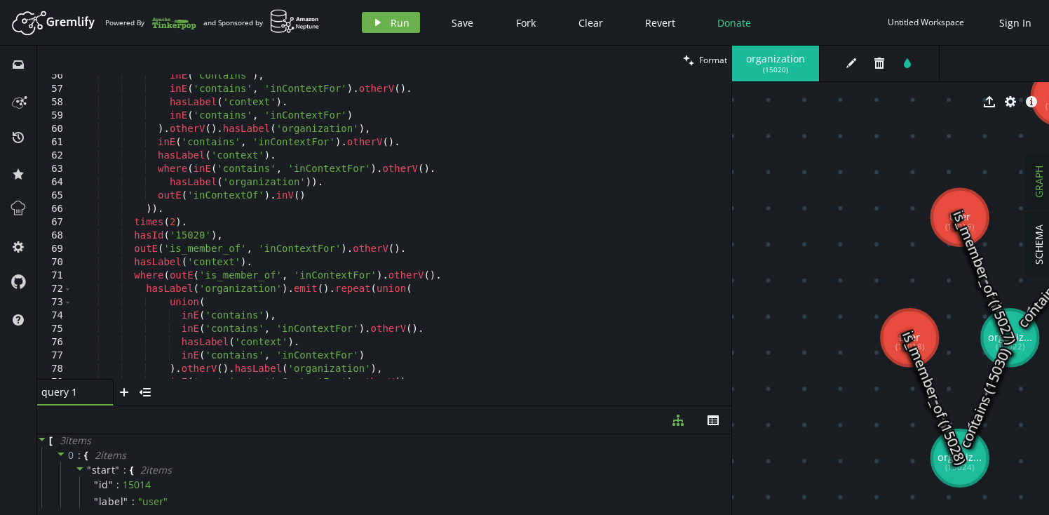
scroll to position [753, 0]
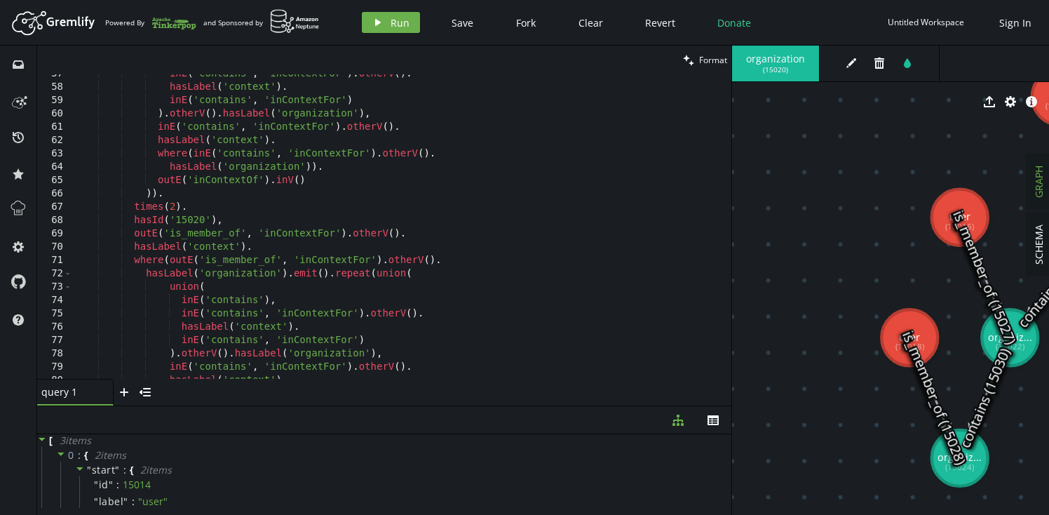
click at [177, 205] on div "inE ( 'contains' , 'inContextFor' ) . otherV ( ) . hasLabel ( 'context' ) . inE…" at bounding box center [398, 232] width 653 height 331
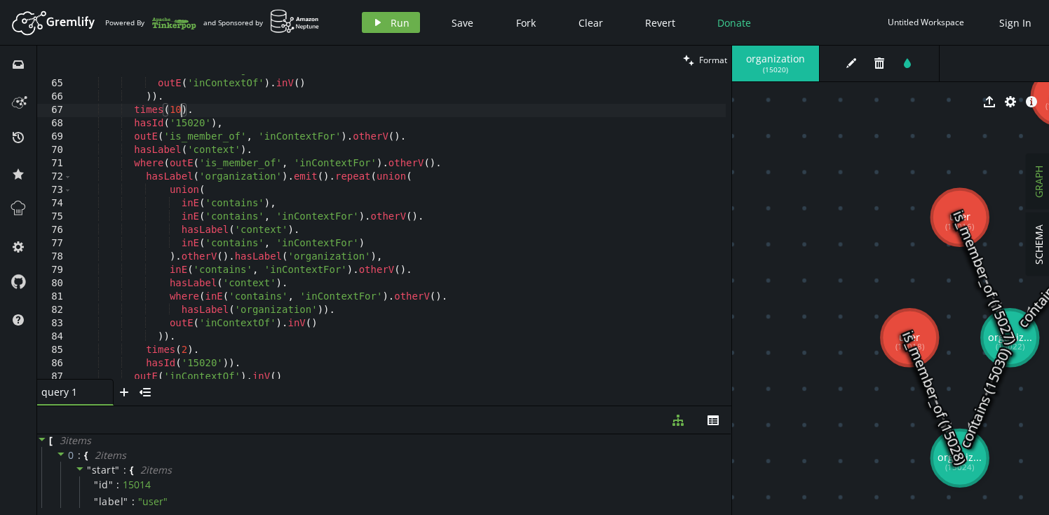
scroll to position [908, 0]
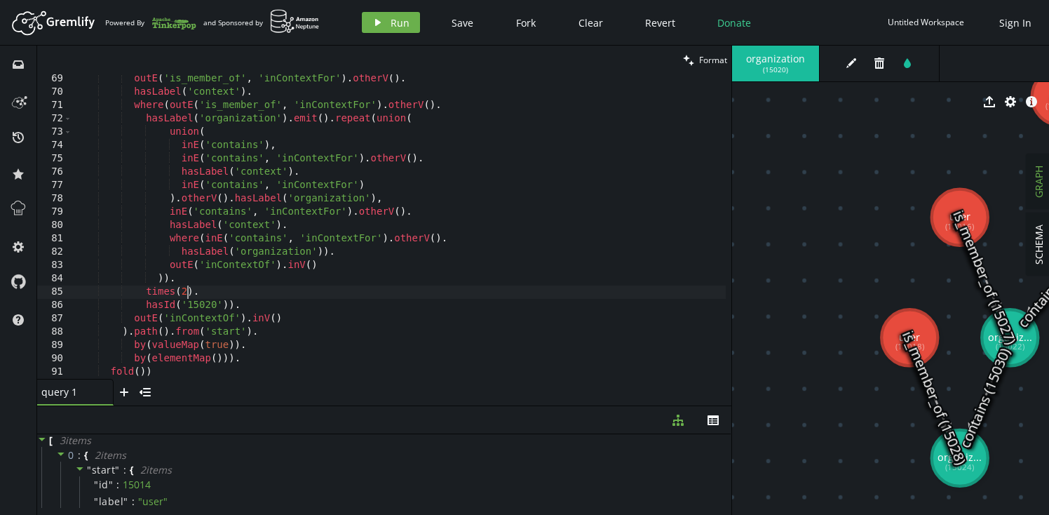
click at [186, 290] on div "outE ( 'is_member_of' , 'inContextFor' ) . otherV ( ) . hasLabel ( 'context' ) …" at bounding box center [398, 237] width 653 height 331
type textarea "times(10)."
click at [395, 22] on span "Run" at bounding box center [400, 22] width 19 height 13
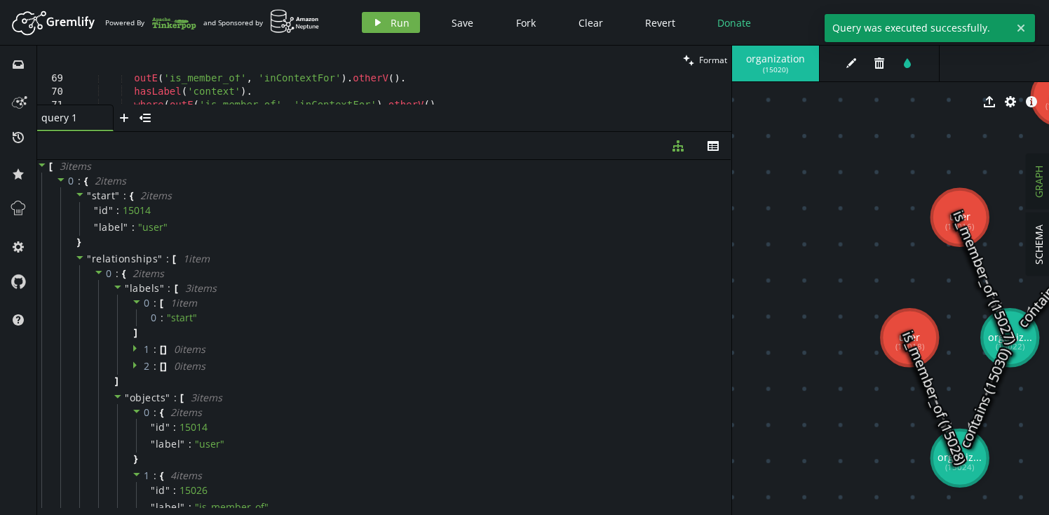
drag, startPoint x: 290, startPoint y: 405, endPoint x: 320, endPoint y: 130, distance: 275.8
click at [320, 130] on div "clean Format times(10). 69 70 71 72 73 outE ( 'is_member_of' , 'inContextFor' )…" at bounding box center [384, 280] width 694 height 469
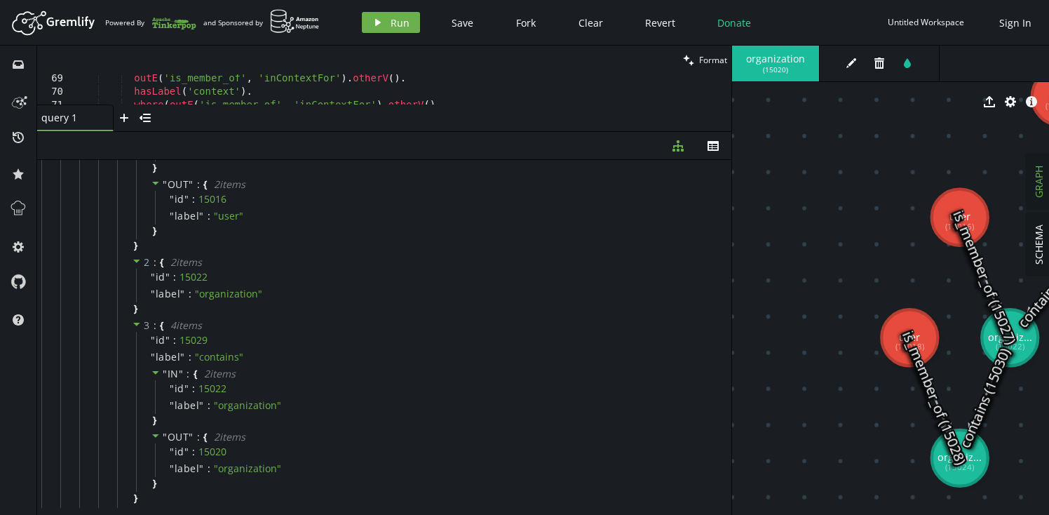
scroll to position [0, 0]
